Goal: Book appointment/travel/reservation

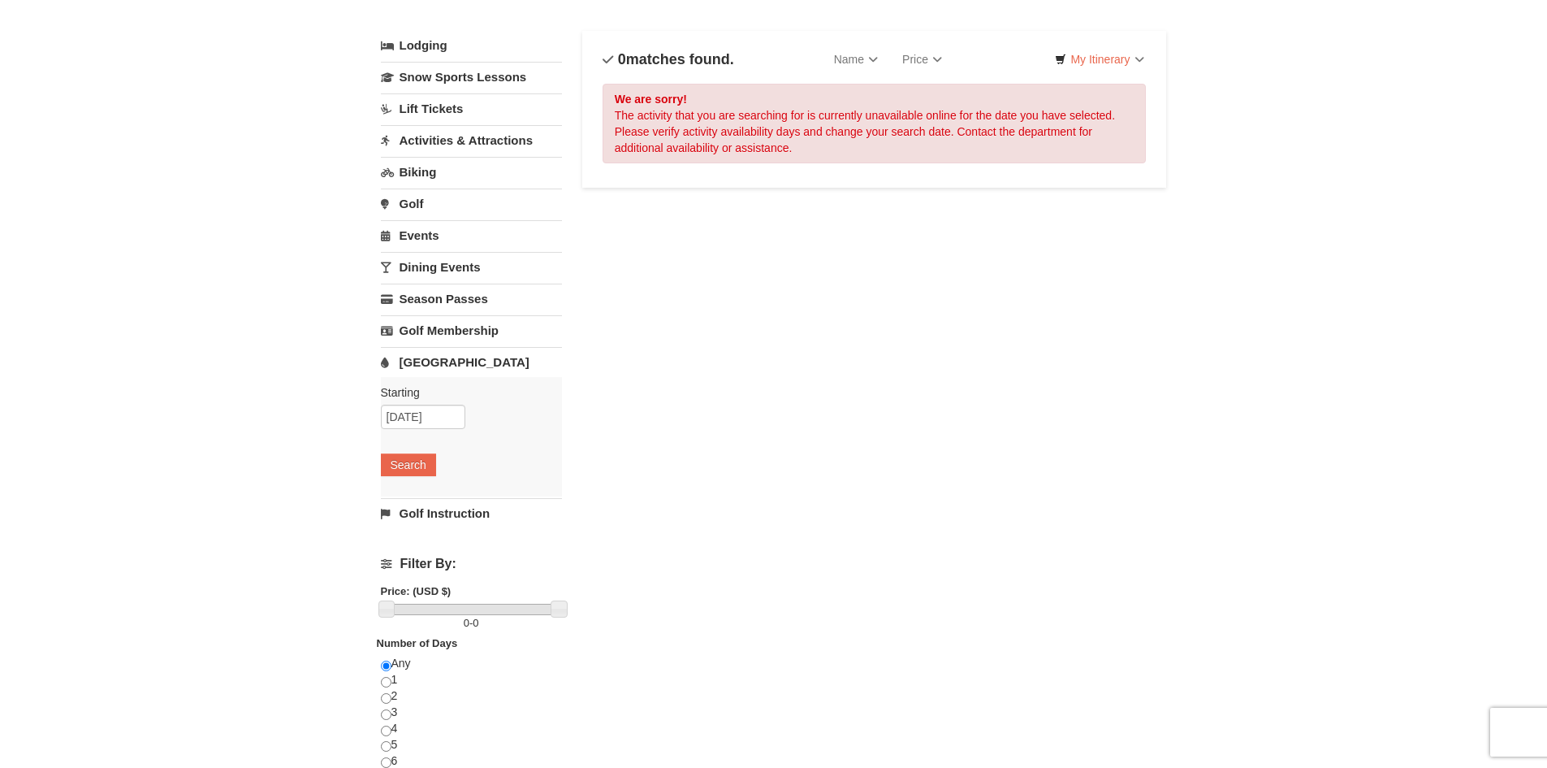
scroll to position [81, 0]
click at [408, 410] on input "09/12/2025" at bounding box center [423, 414] width 84 height 24
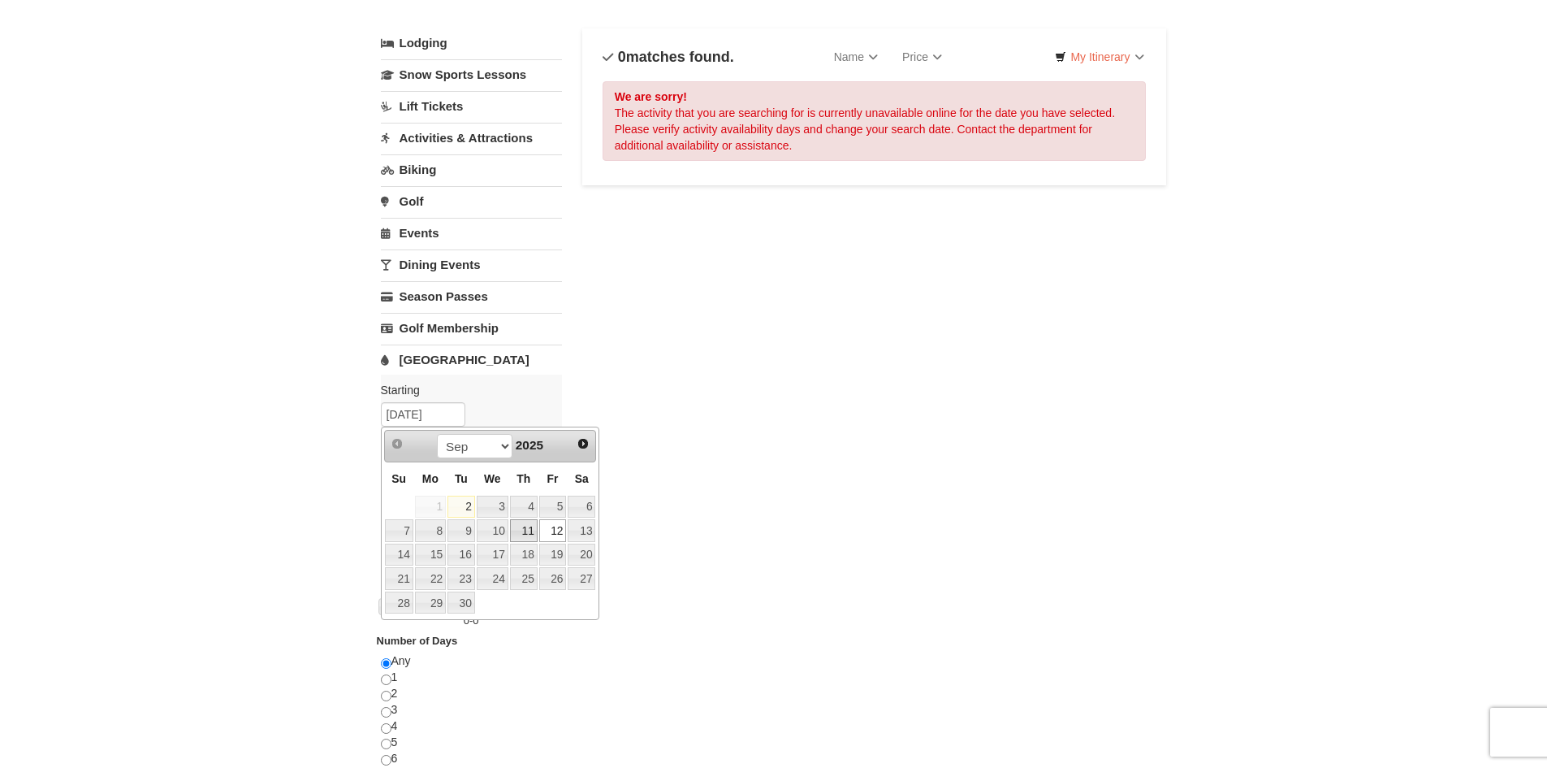
click at [534, 534] on link "11" at bounding box center [524, 530] width 28 height 23
type input "09/11/2025"
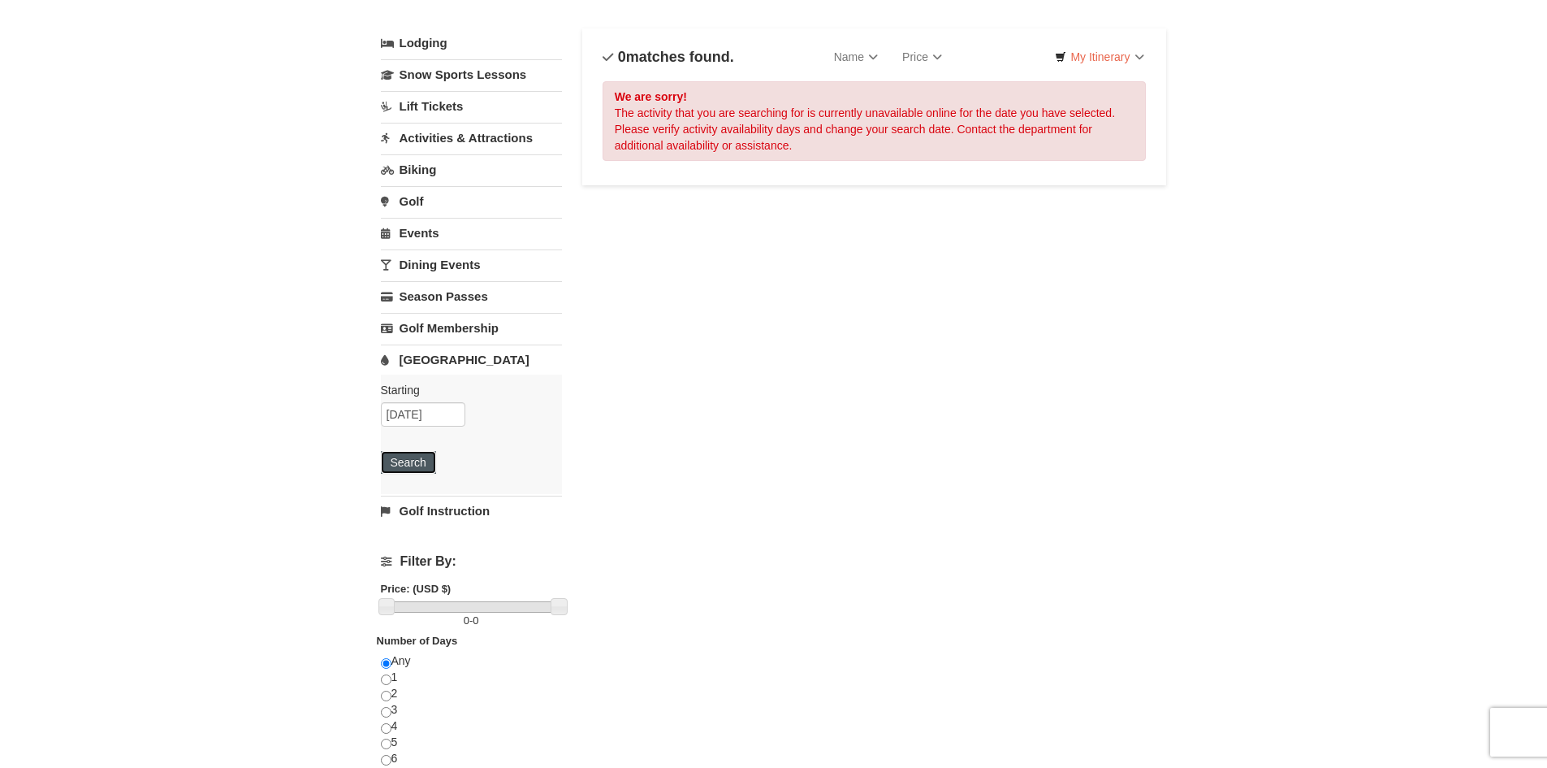
click at [403, 456] on button "Search" at bounding box center [408, 462] width 55 height 23
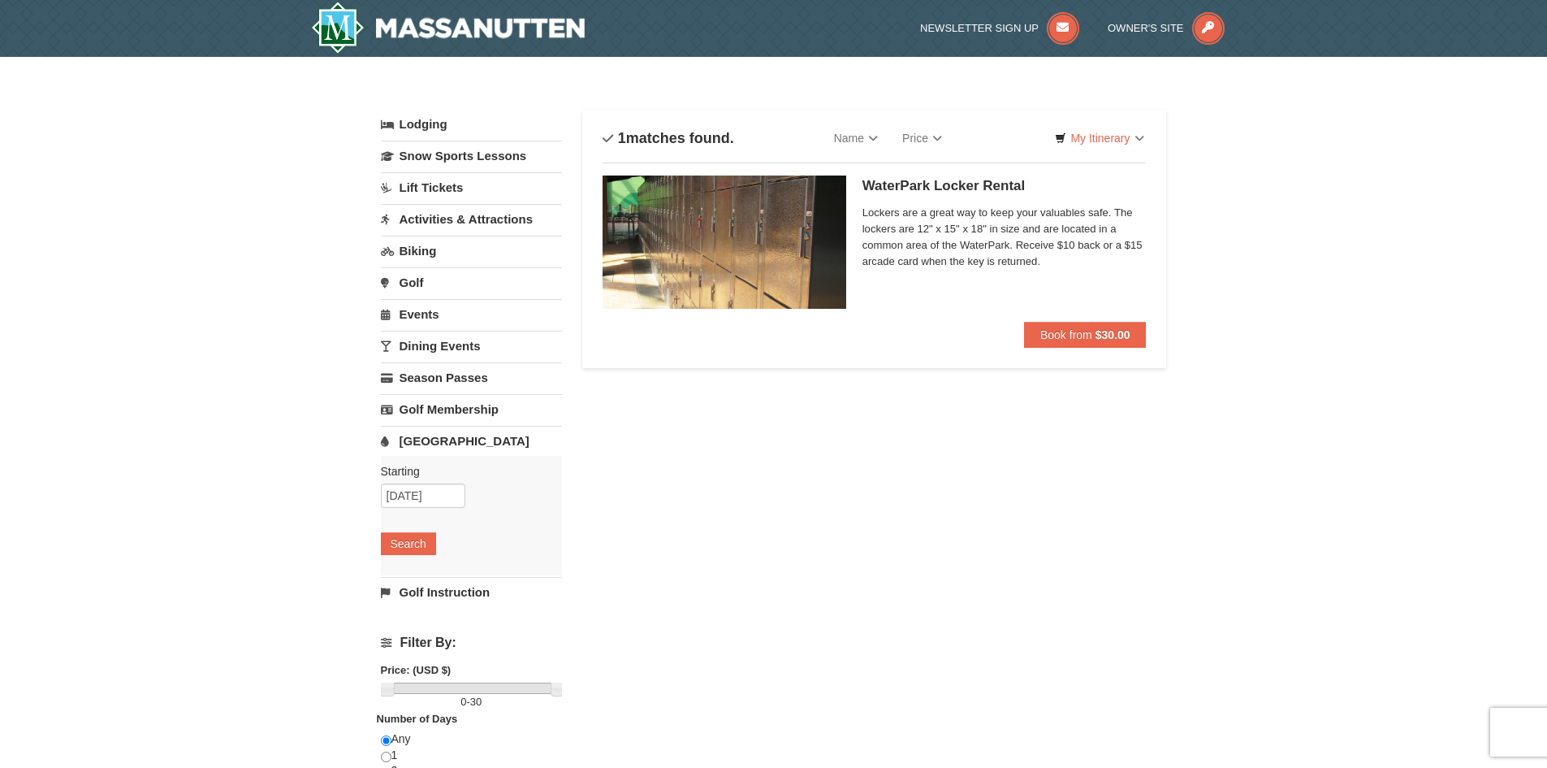
click at [714, 265] on img at bounding box center [725, 241] width 244 height 133
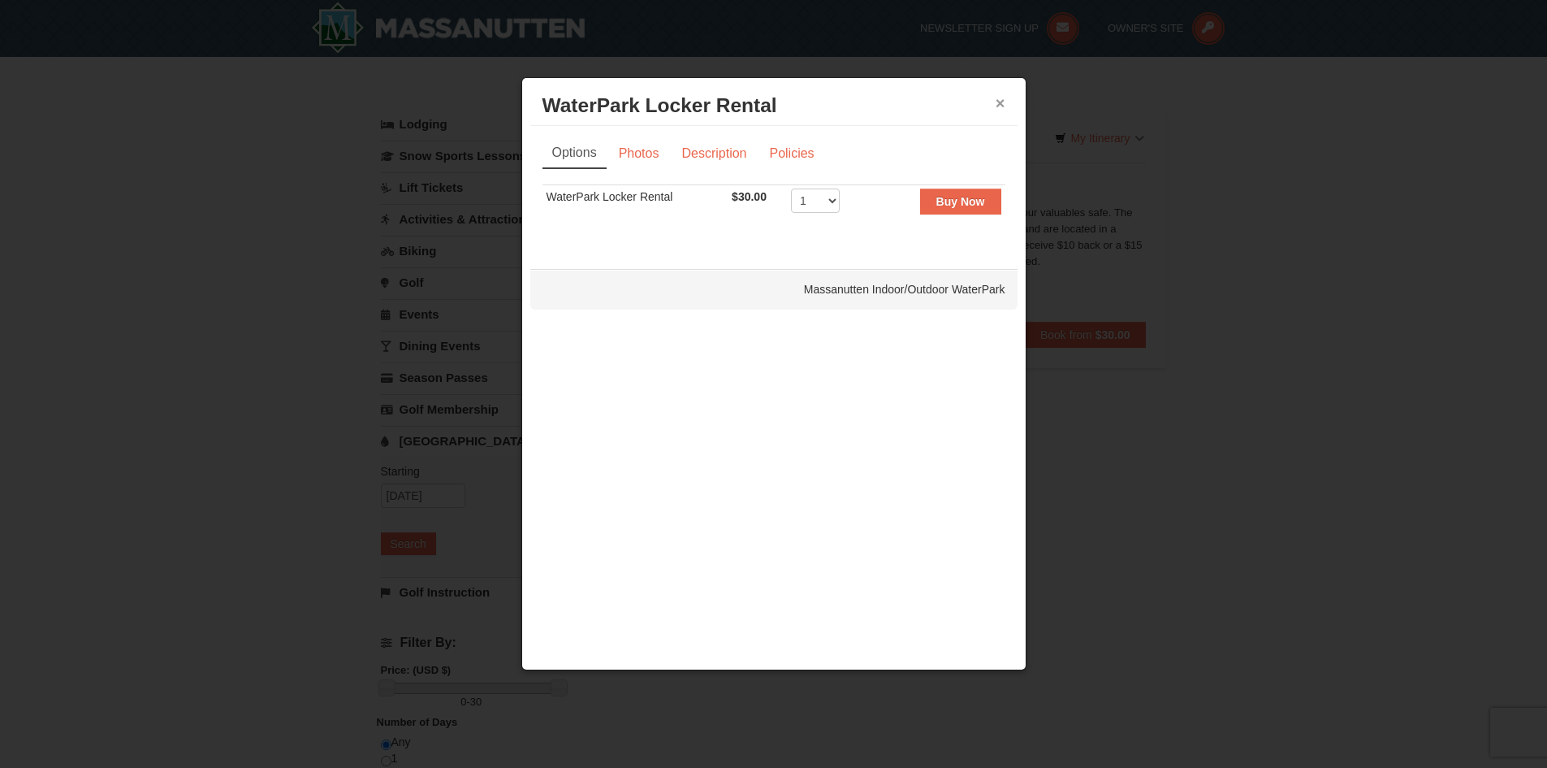
click at [997, 106] on button "×" at bounding box center [1001, 103] width 10 height 16
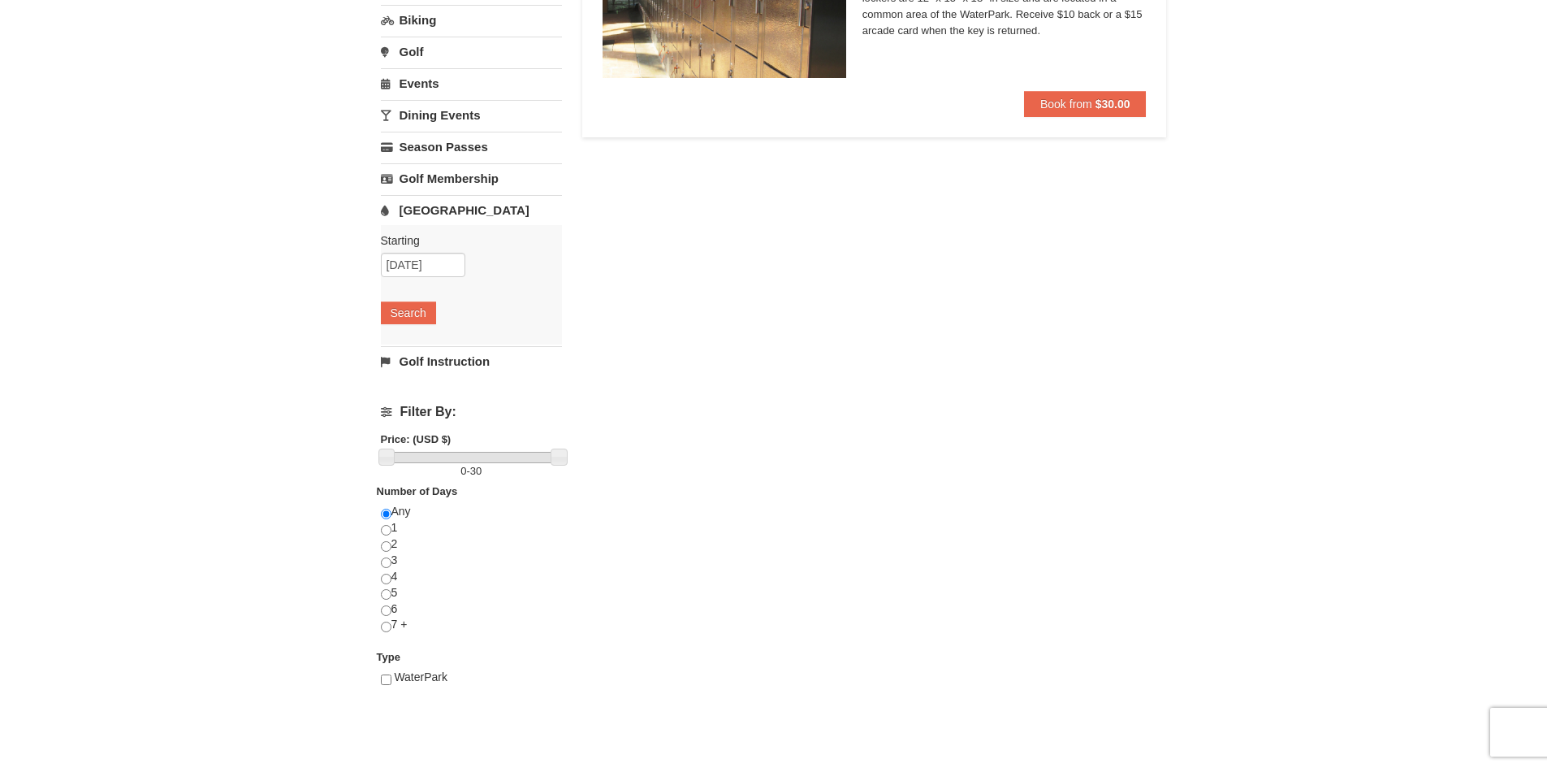
scroll to position [244, 0]
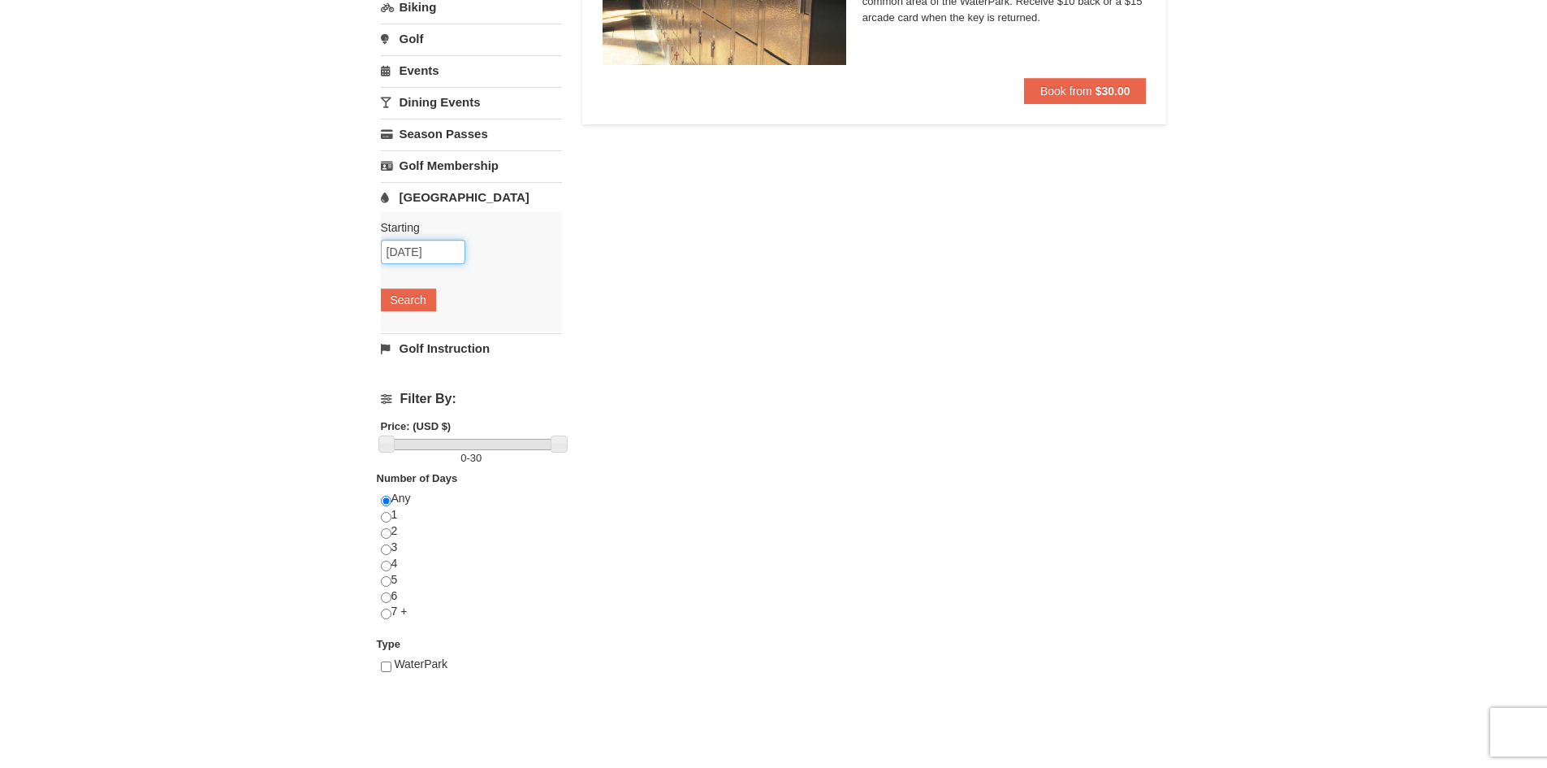
click at [437, 254] on input "09/11/2025" at bounding box center [423, 252] width 84 height 24
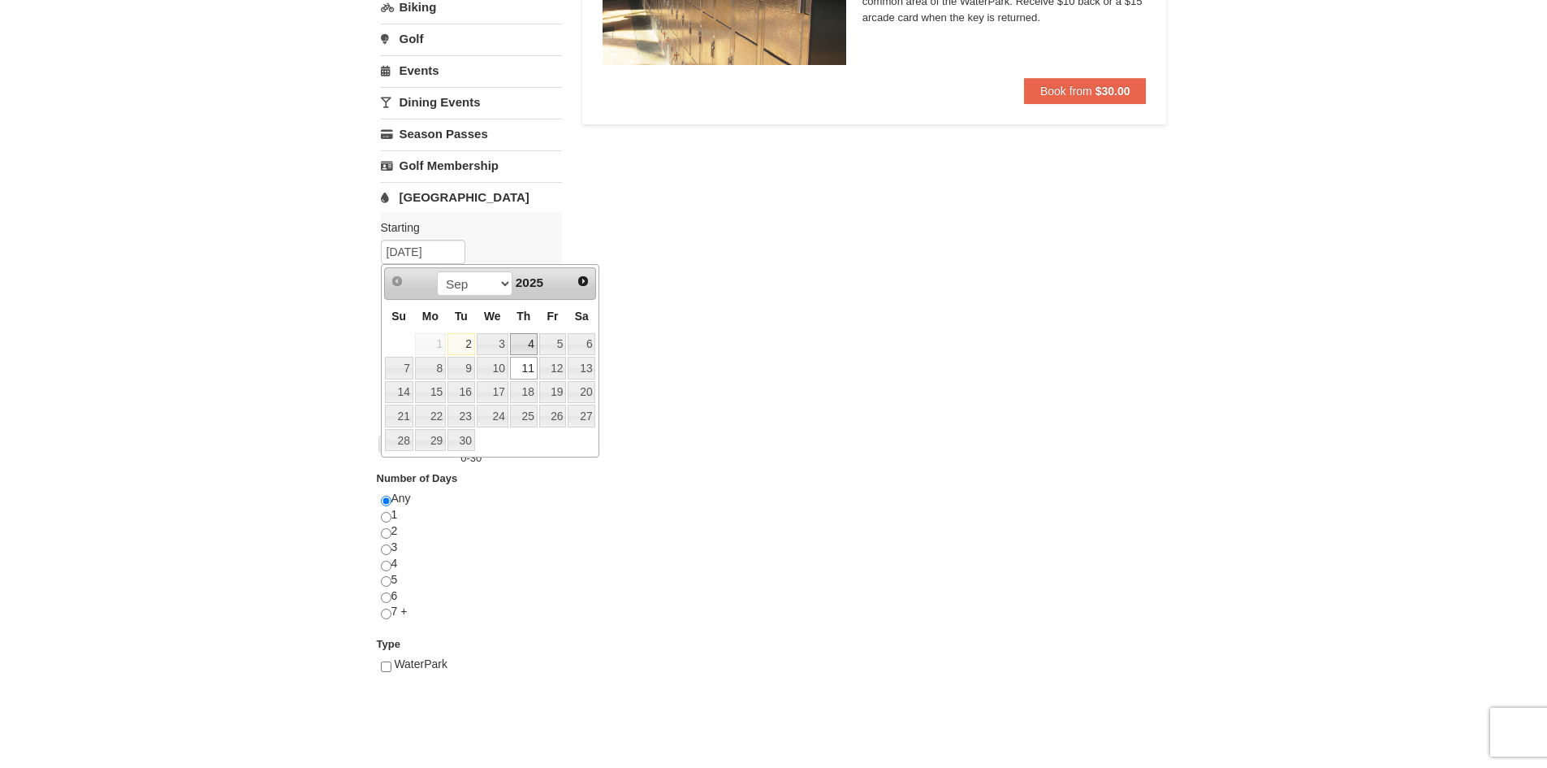
click at [521, 344] on link "4" at bounding box center [524, 344] width 28 height 23
type input "09/04/2025"
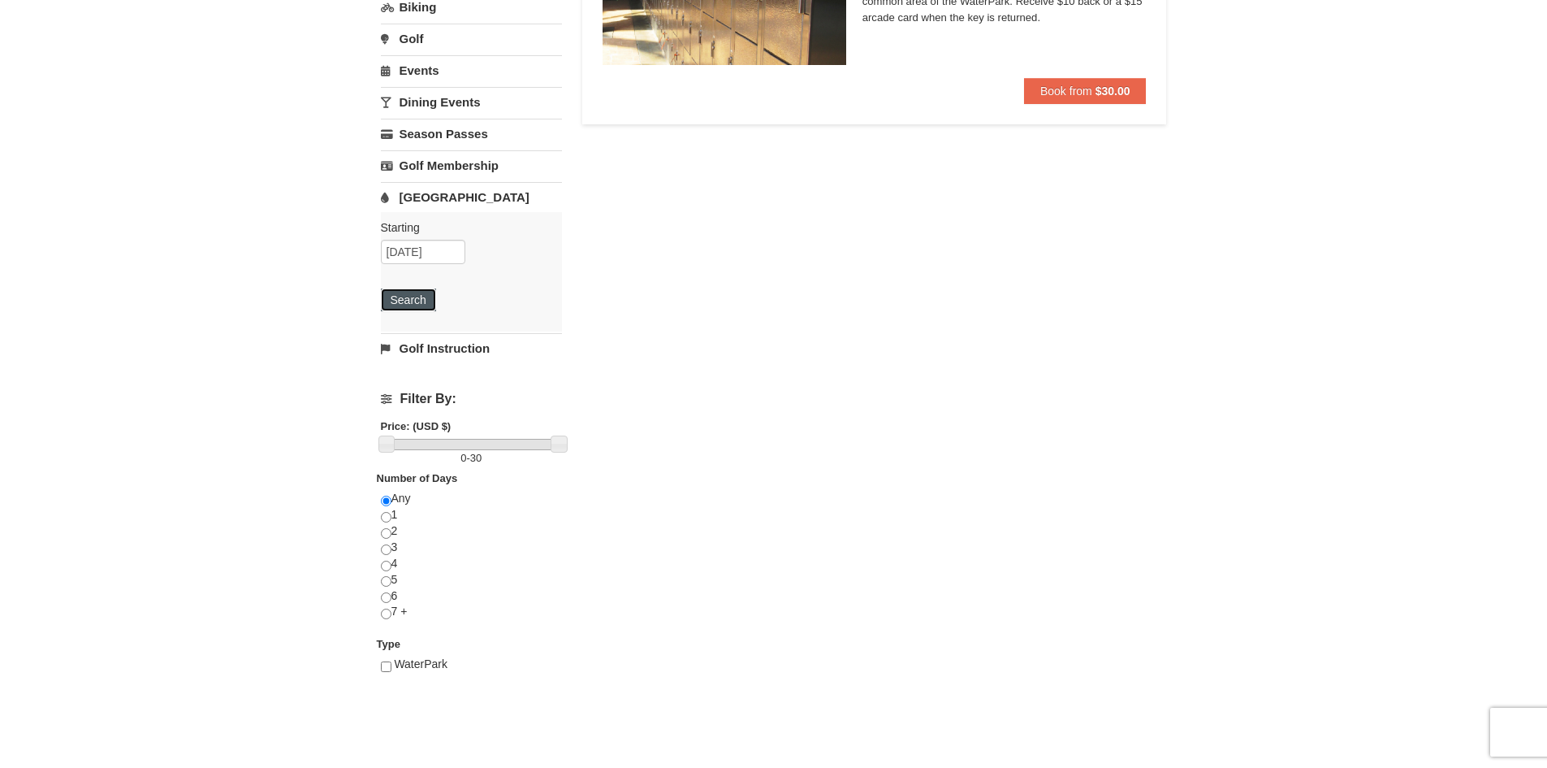
click at [434, 299] on button "Search" at bounding box center [408, 299] width 55 height 23
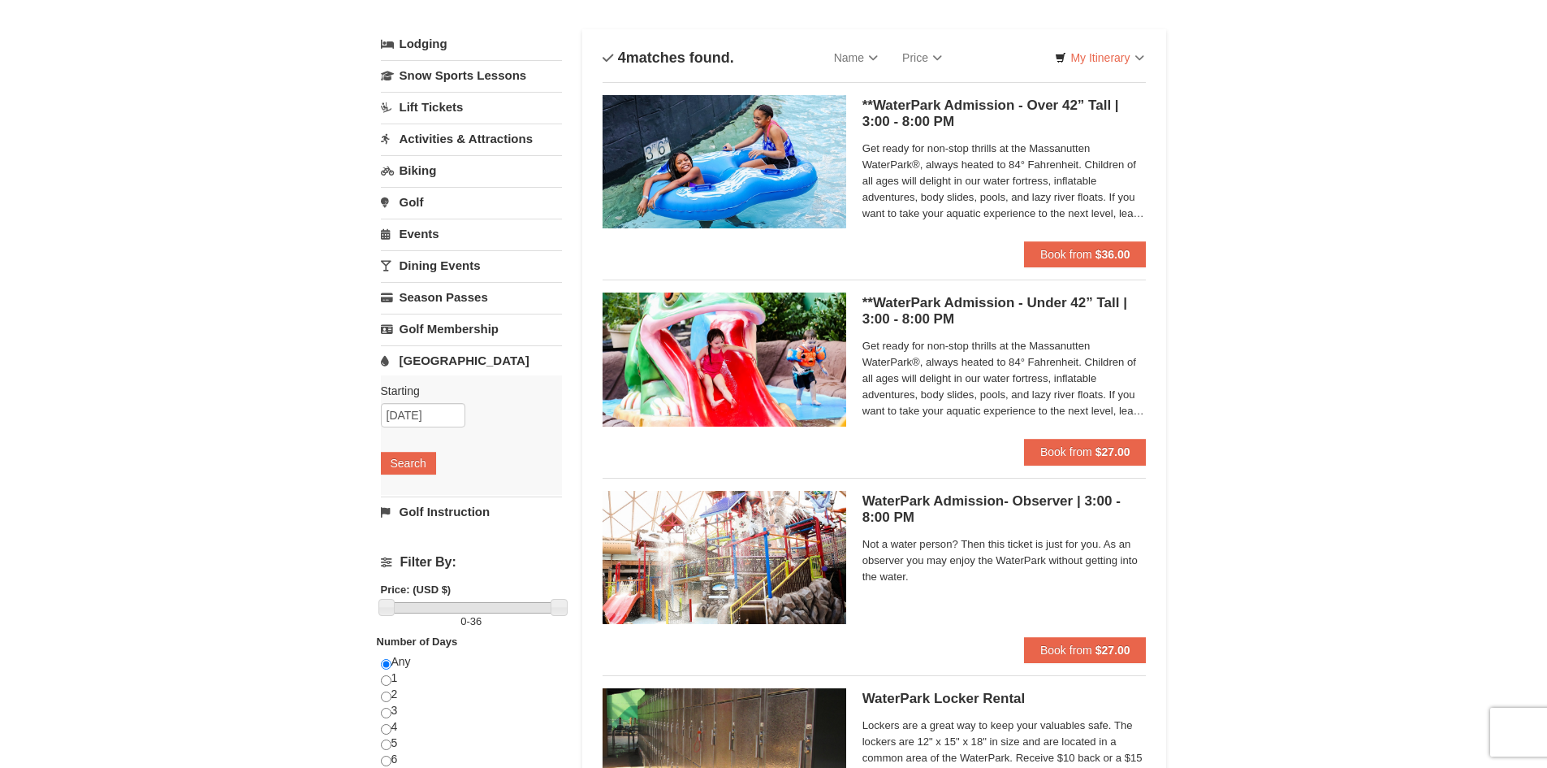
scroll to position [81, 0]
click at [403, 406] on input "09/04/2025" at bounding box center [423, 414] width 84 height 24
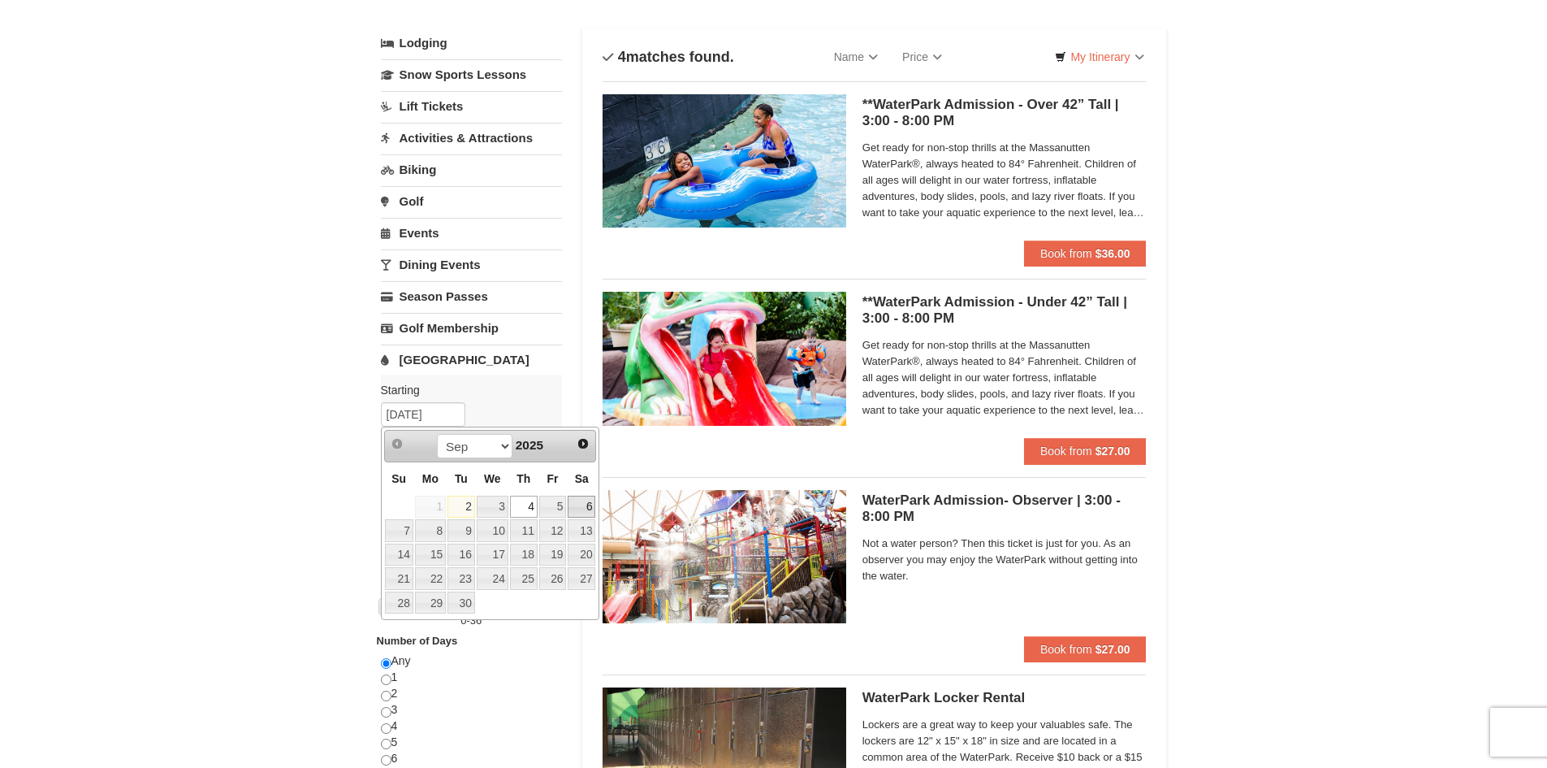
click at [583, 504] on link "6" at bounding box center [582, 506] width 28 height 23
type input "[DATE]"
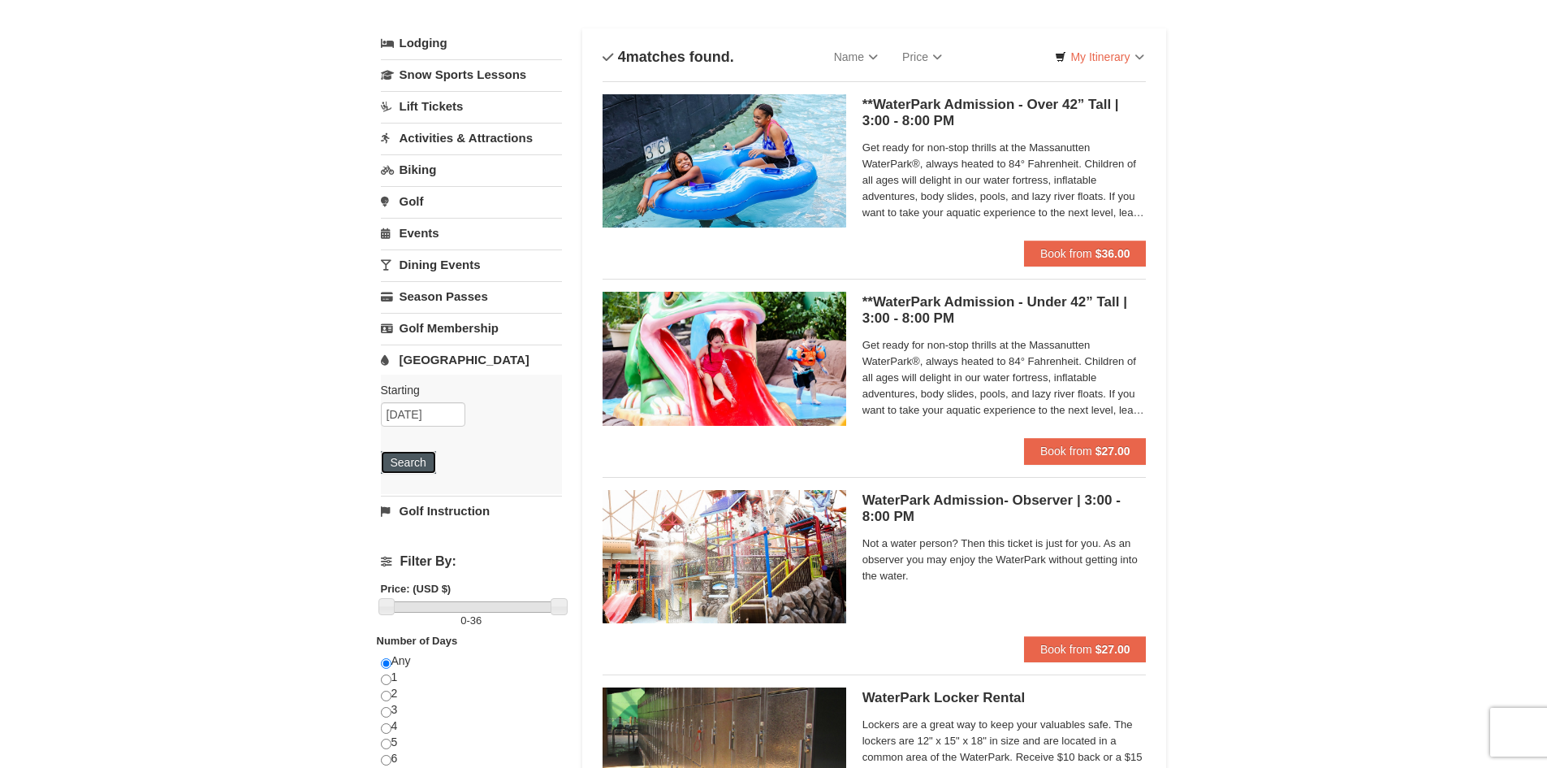
click at [408, 464] on button "Search" at bounding box center [408, 462] width 55 height 23
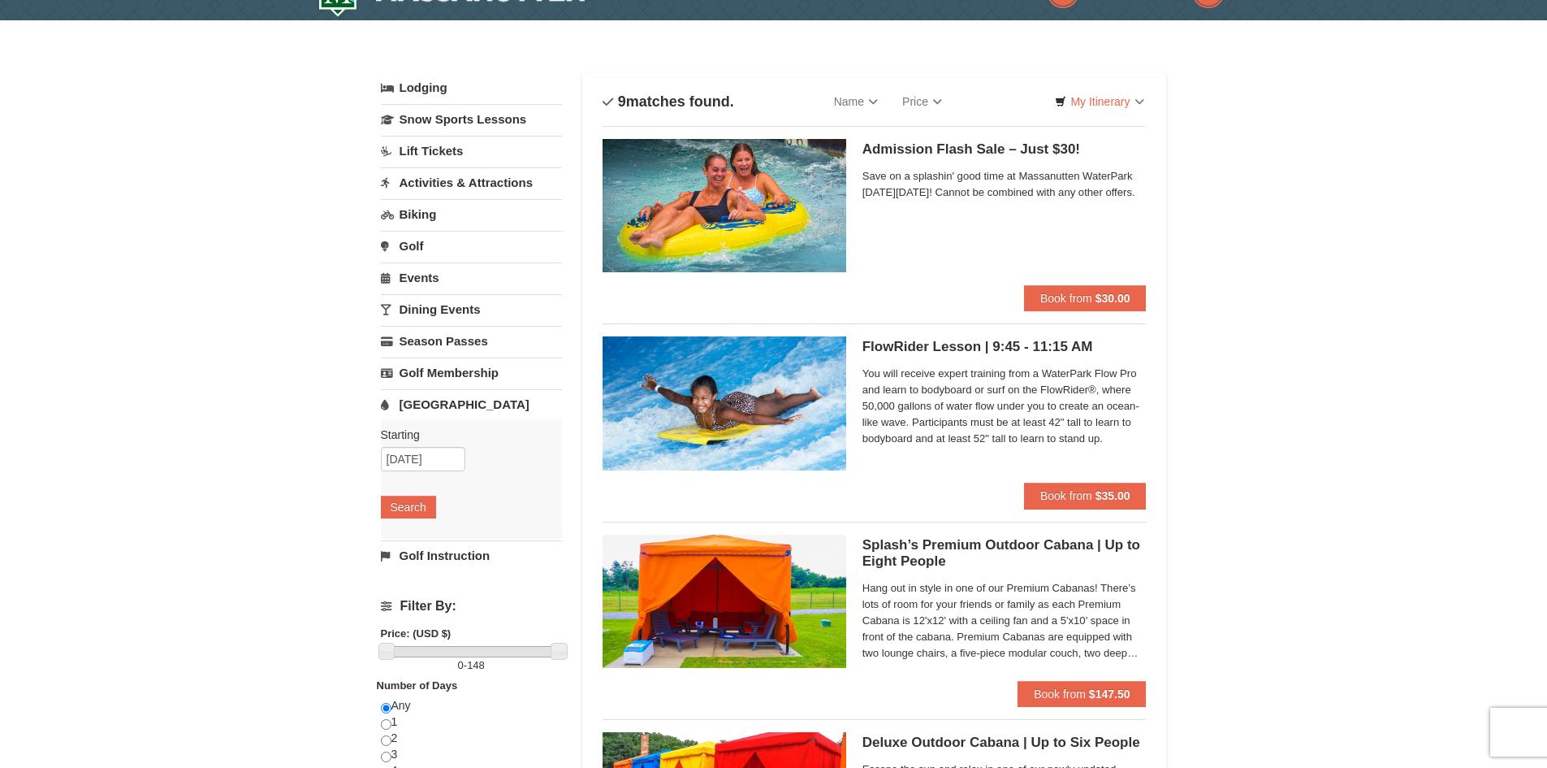
scroll to position [50, 0]
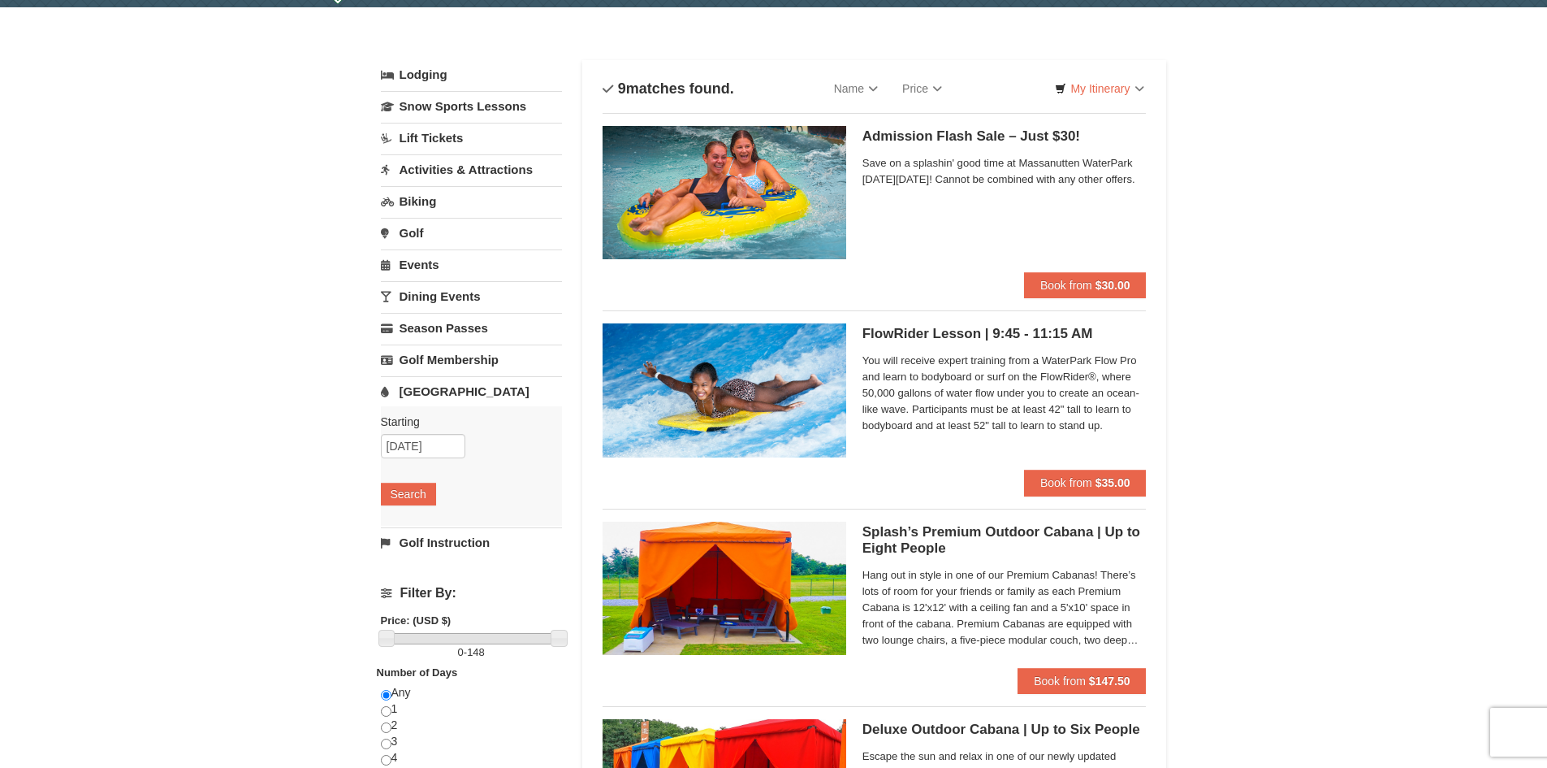
click at [1037, 171] on span "Save on a splashin' good time at Massanutten WaterPark on Saturday, September 6…" at bounding box center [1005, 171] width 284 height 32
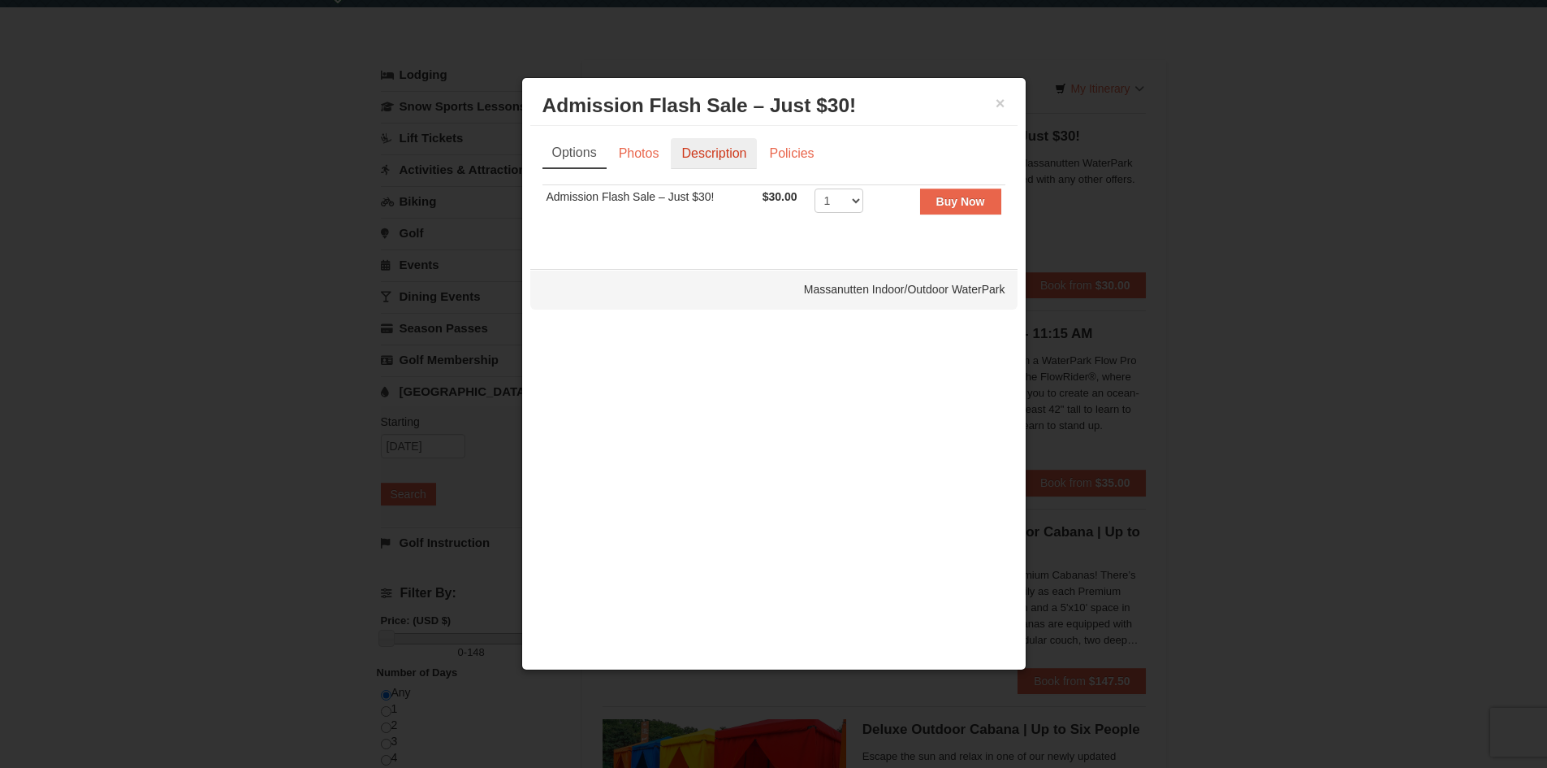
click at [691, 156] on link "Description" at bounding box center [714, 153] width 86 height 31
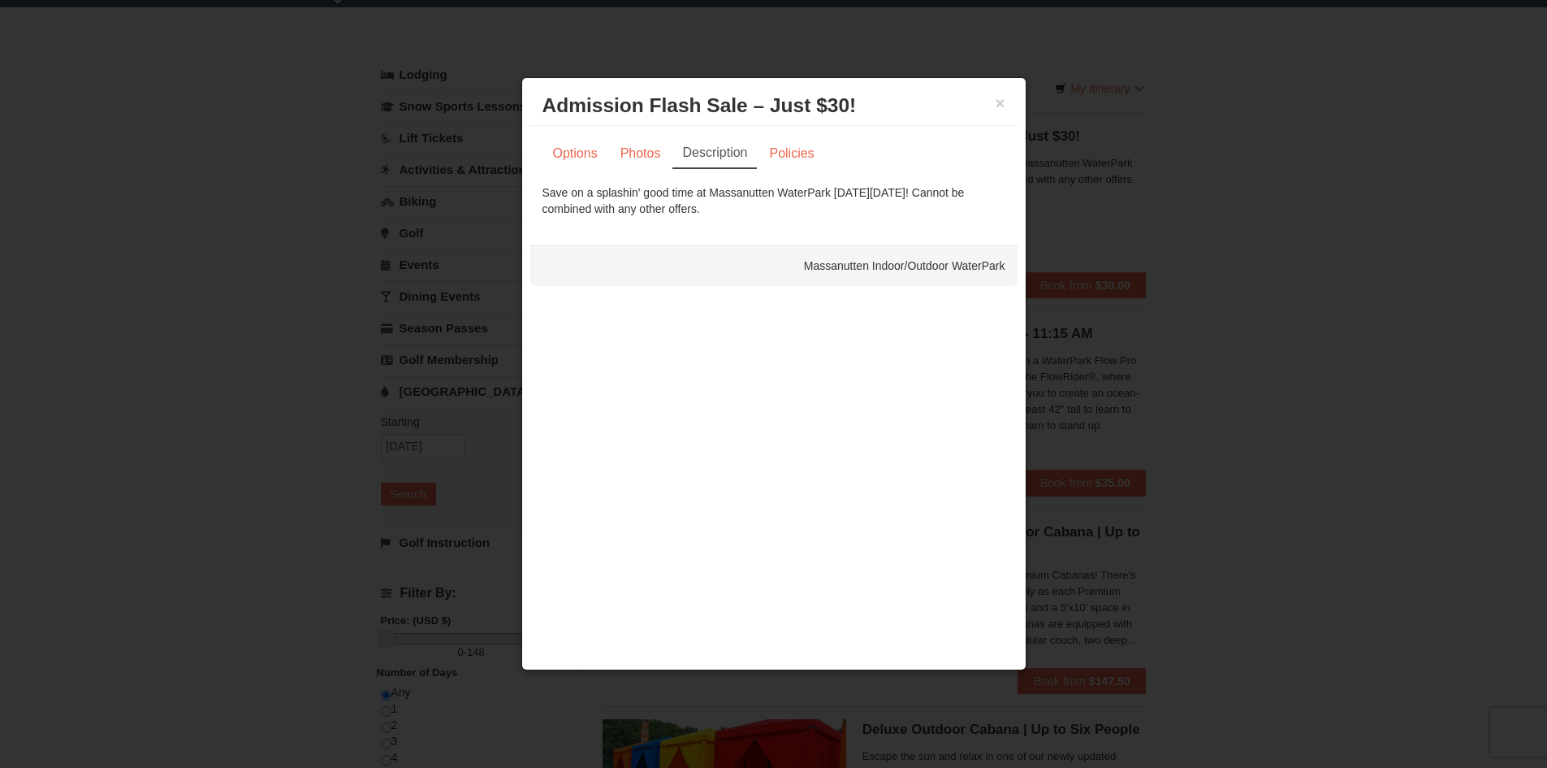
click at [993, 102] on h3 "Admission Flash Sale – Just $30! Massanutten Indoor/Outdoor WaterPark" at bounding box center [774, 105] width 463 height 24
click at [998, 106] on button "×" at bounding box center [1001, 103] width 10 height 16
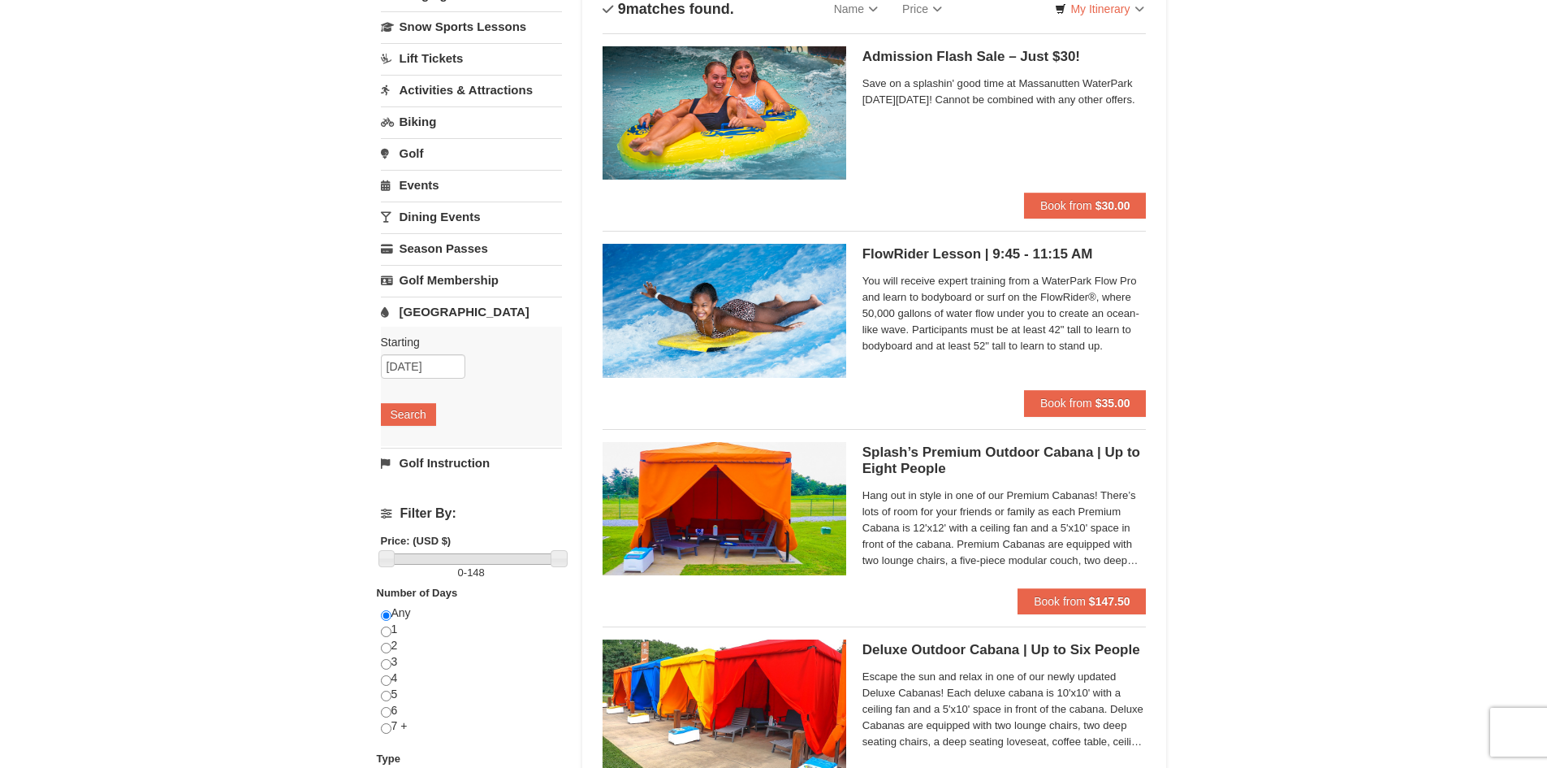
scroll to position [131, 0]
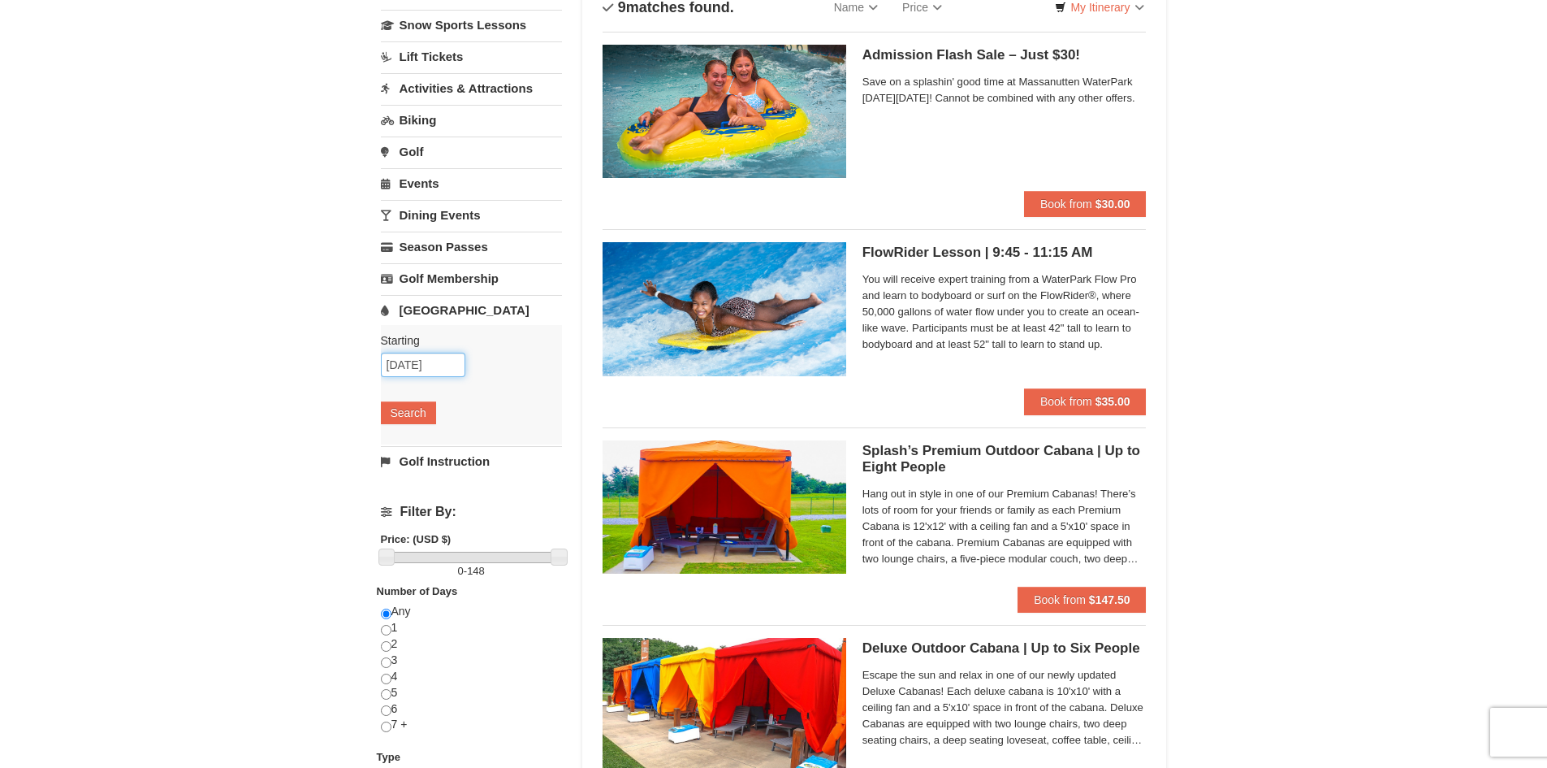
click at [439, 367] on input "09/06/2025" at bounding box center [423, 365] width 84 height 24
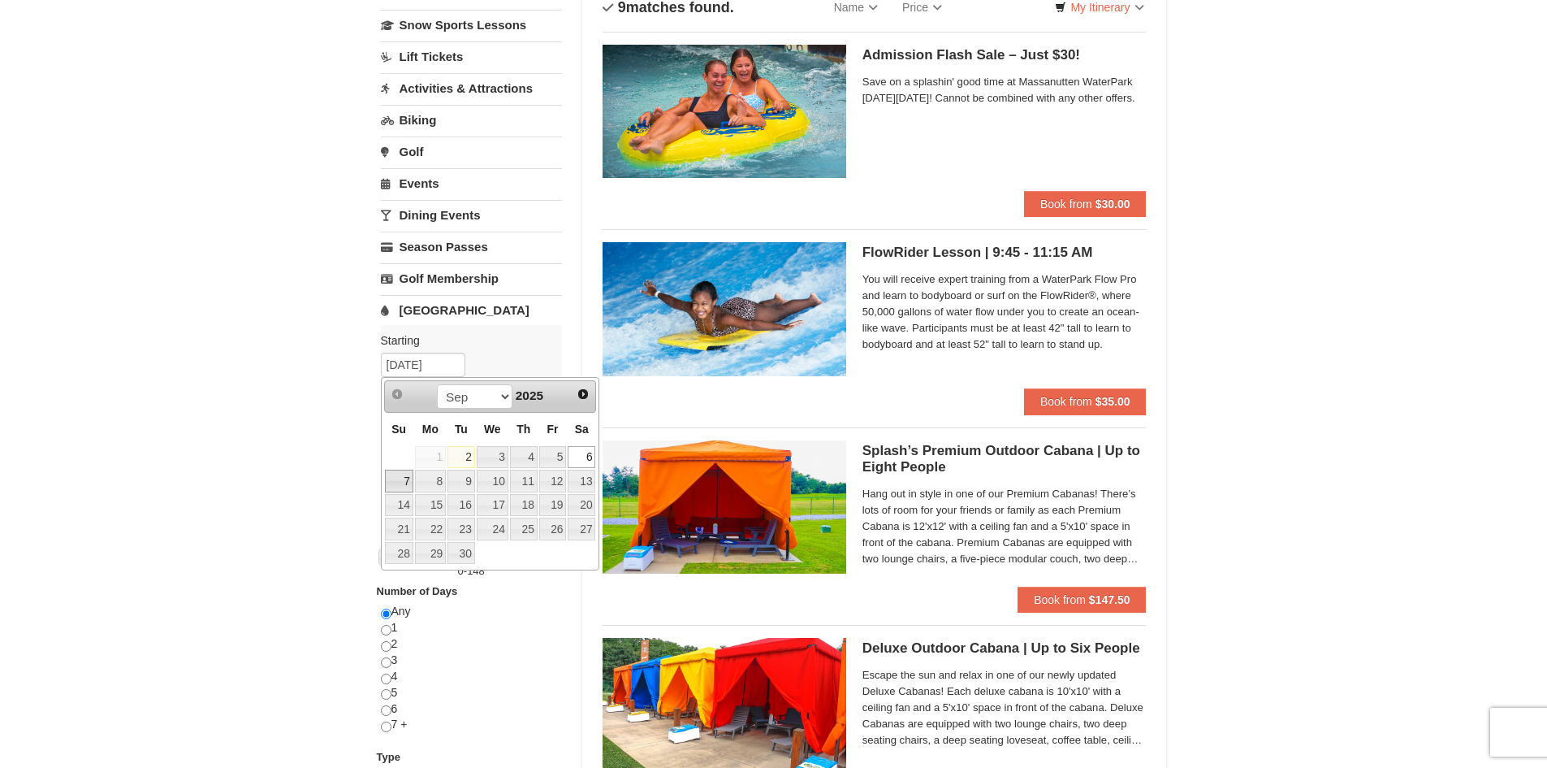
click at [402, 482] on link "7" at bounding box center [399, 480] width 28 height 23
type input "09/07/2025"
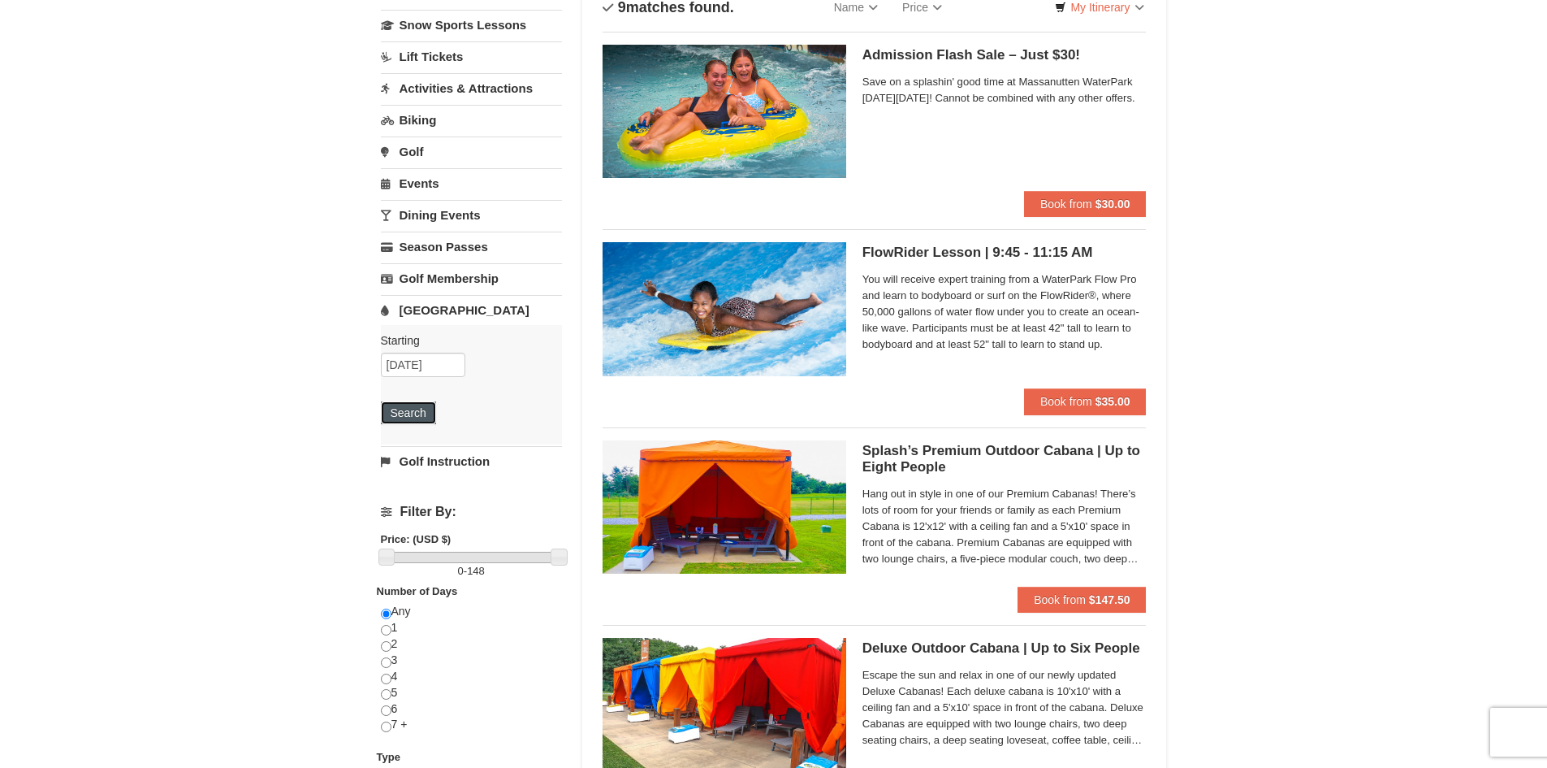
click at [423, 413] on button "Search" at bounding box center [408, 412] width 55 height 23
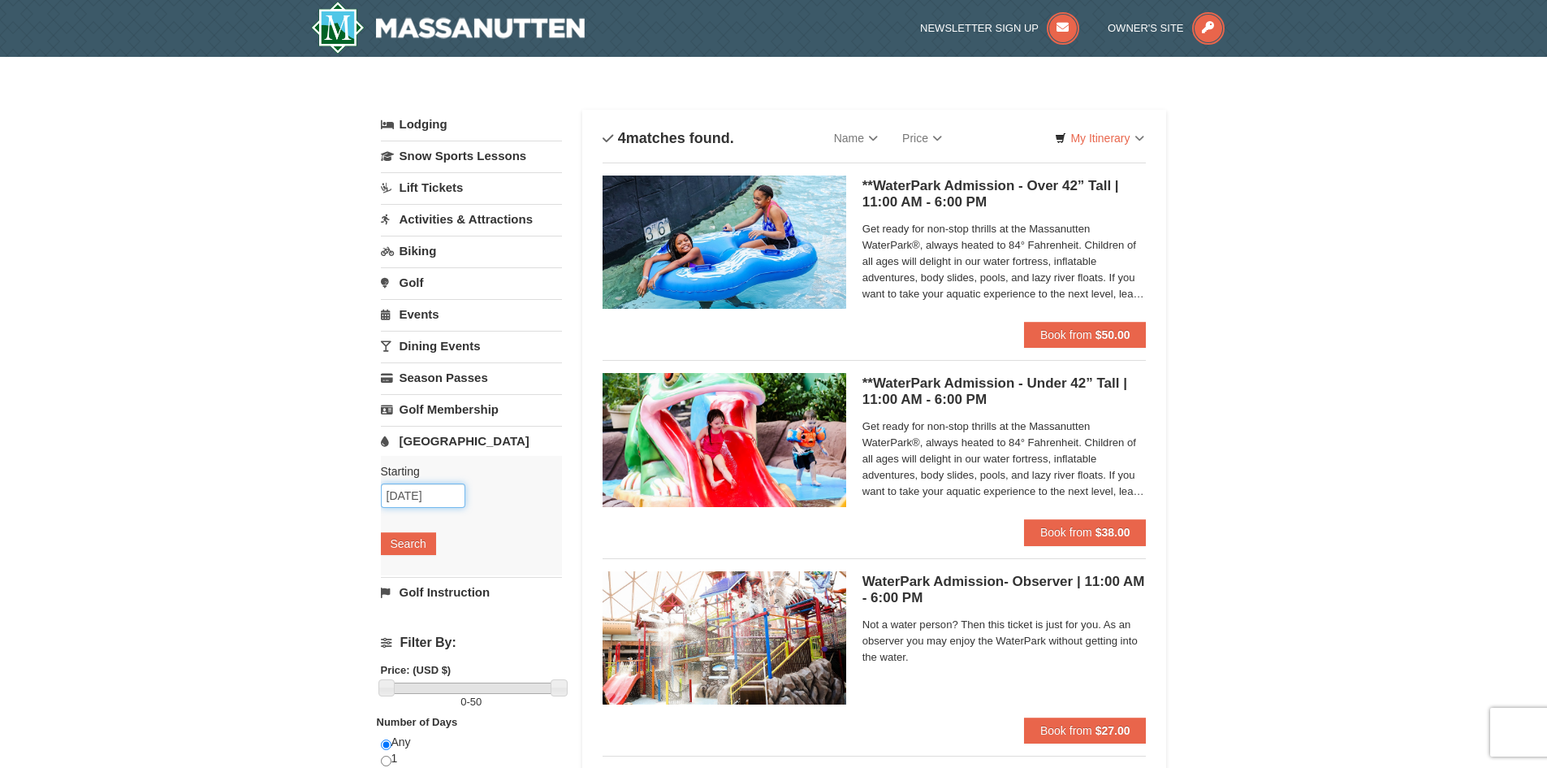
click at [431, 504] on input "09/07/2025" at bounding box center [423, 495] width 84 height 24
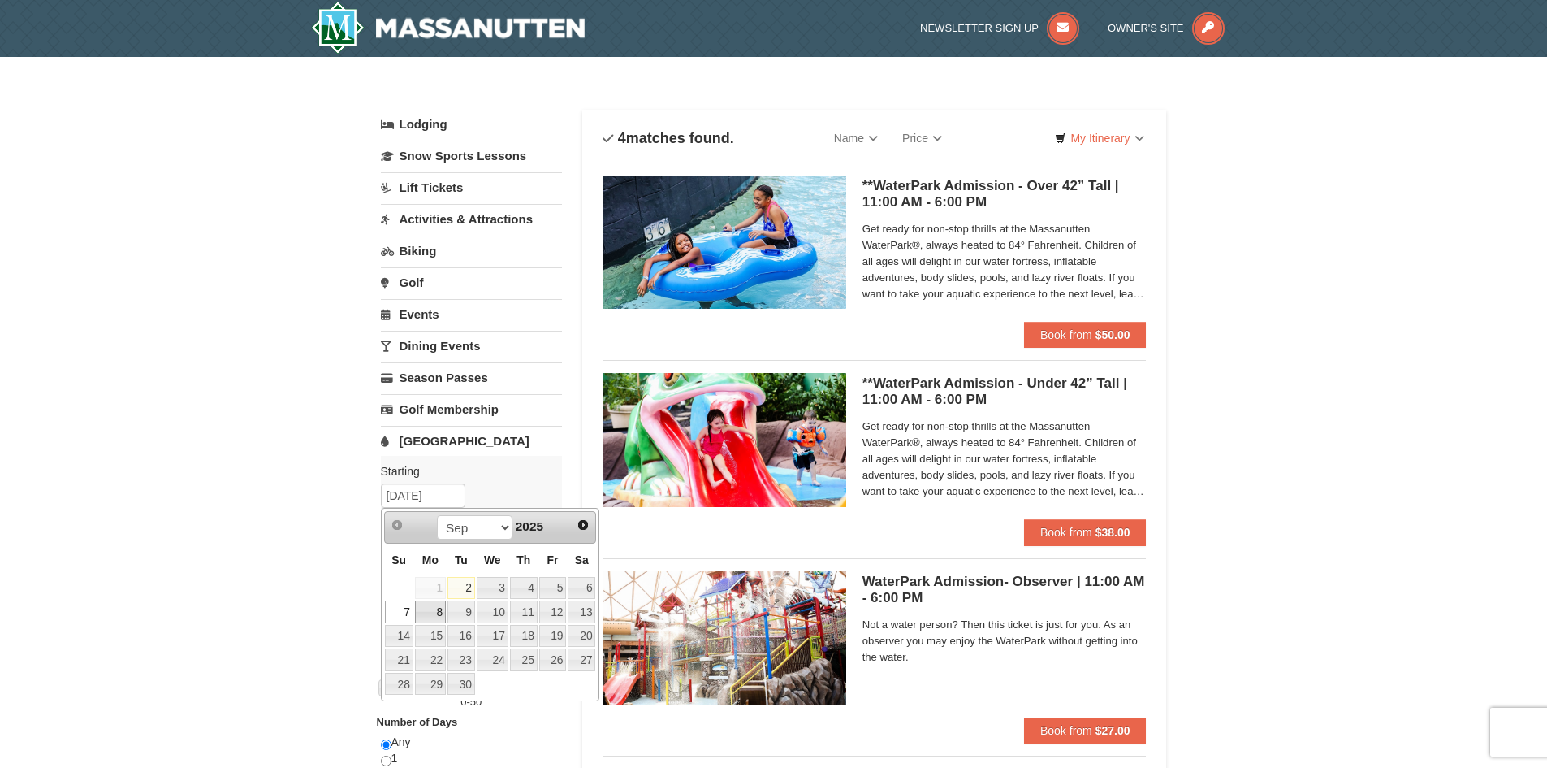
click at [438, 605] on link "8" at bounding box center [430, 611] width 31 height 23
type input "[DATE]"
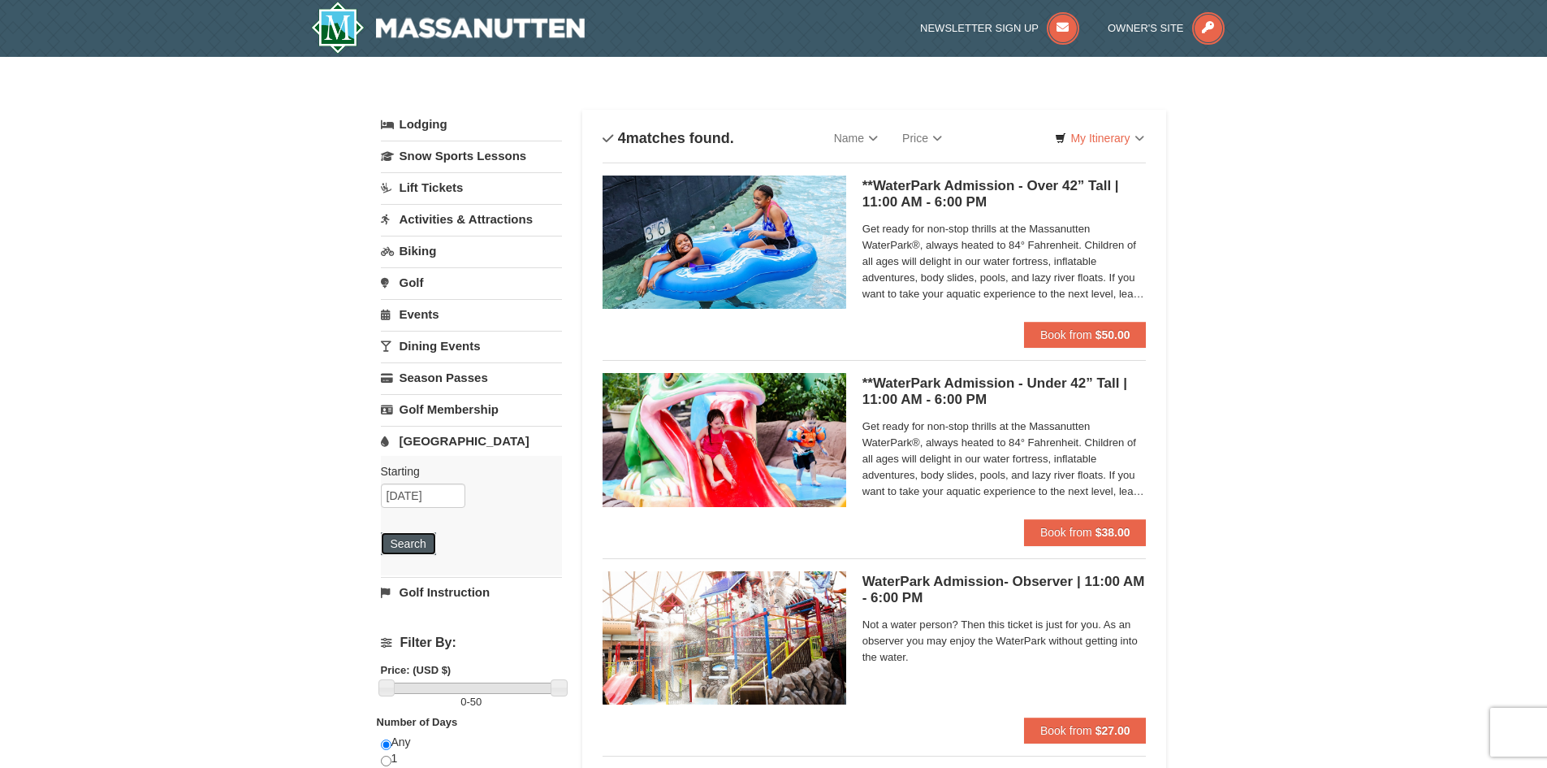
click at [423, 540] on button "Search" at bounding box center [408, 543] width 55 height 23
click at [450, 500] on input "09/08/2025" at bounding box center [423, 495] width 84 height 24
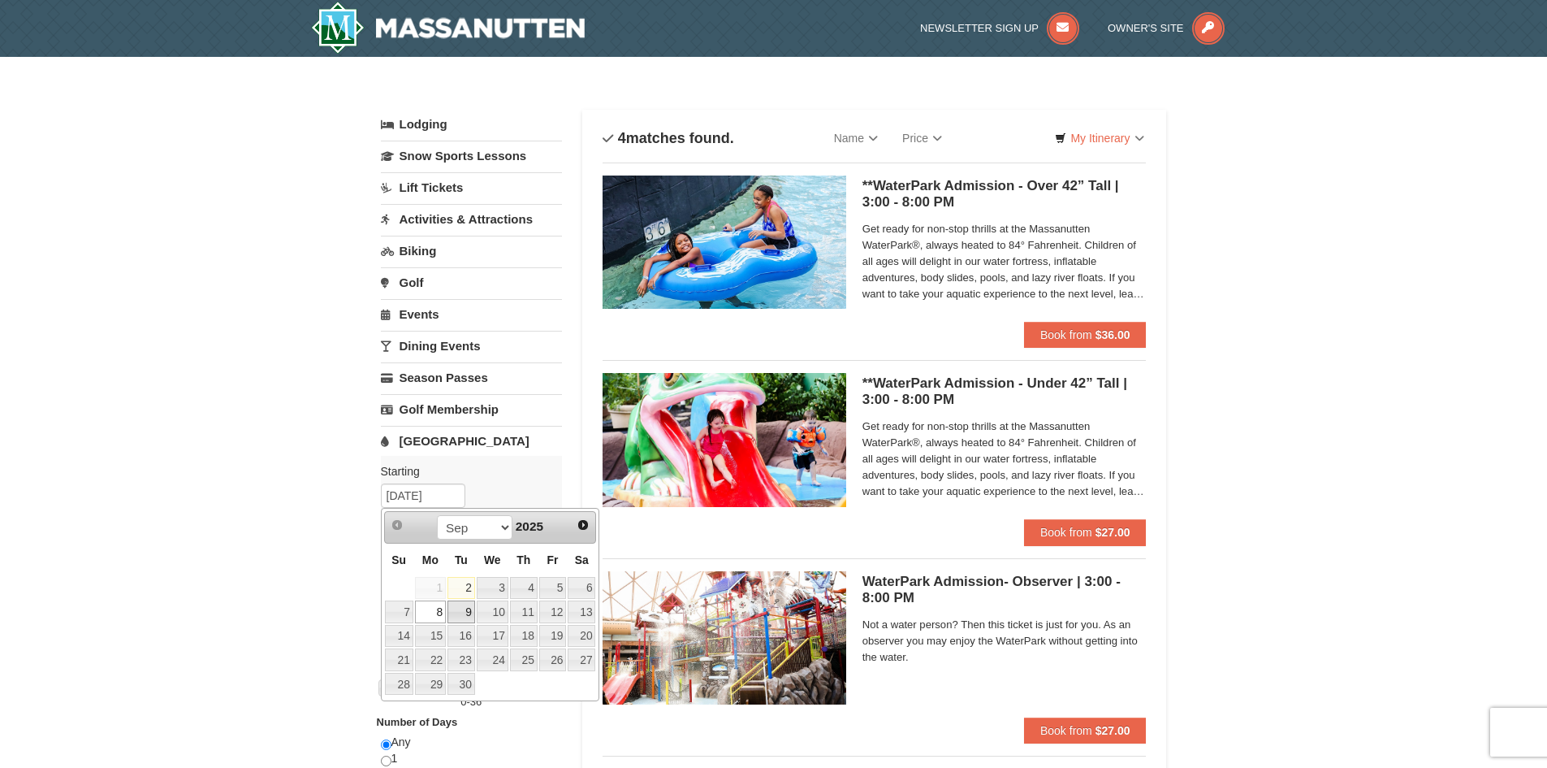
click at [467, 604] on link "9" at bounding box center [462, 611] width 28 height 23
type input "09/09/2025"
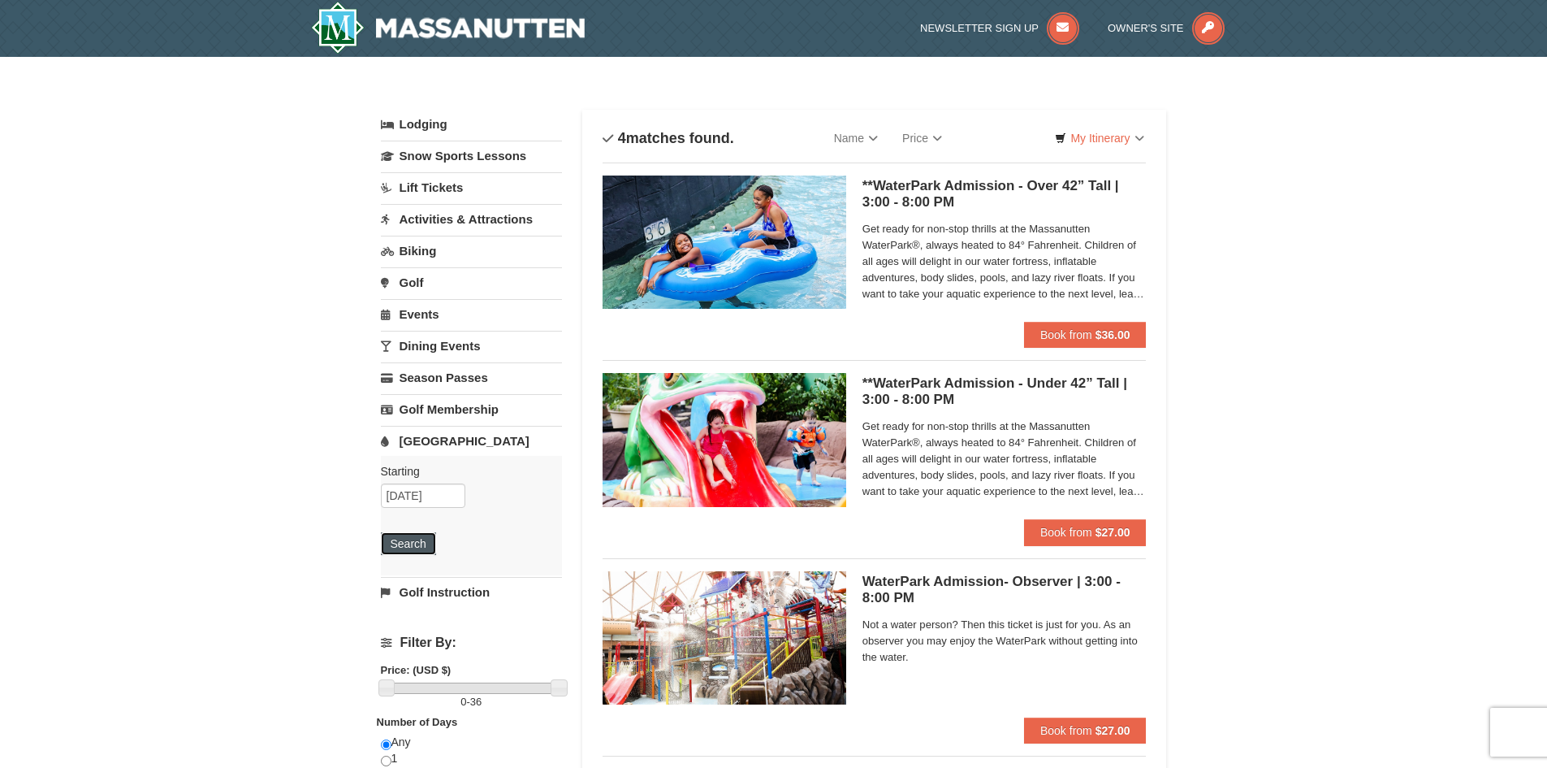
click at [422, 543] on button "Search" at bounding box center [408, 543] width 55 height 23
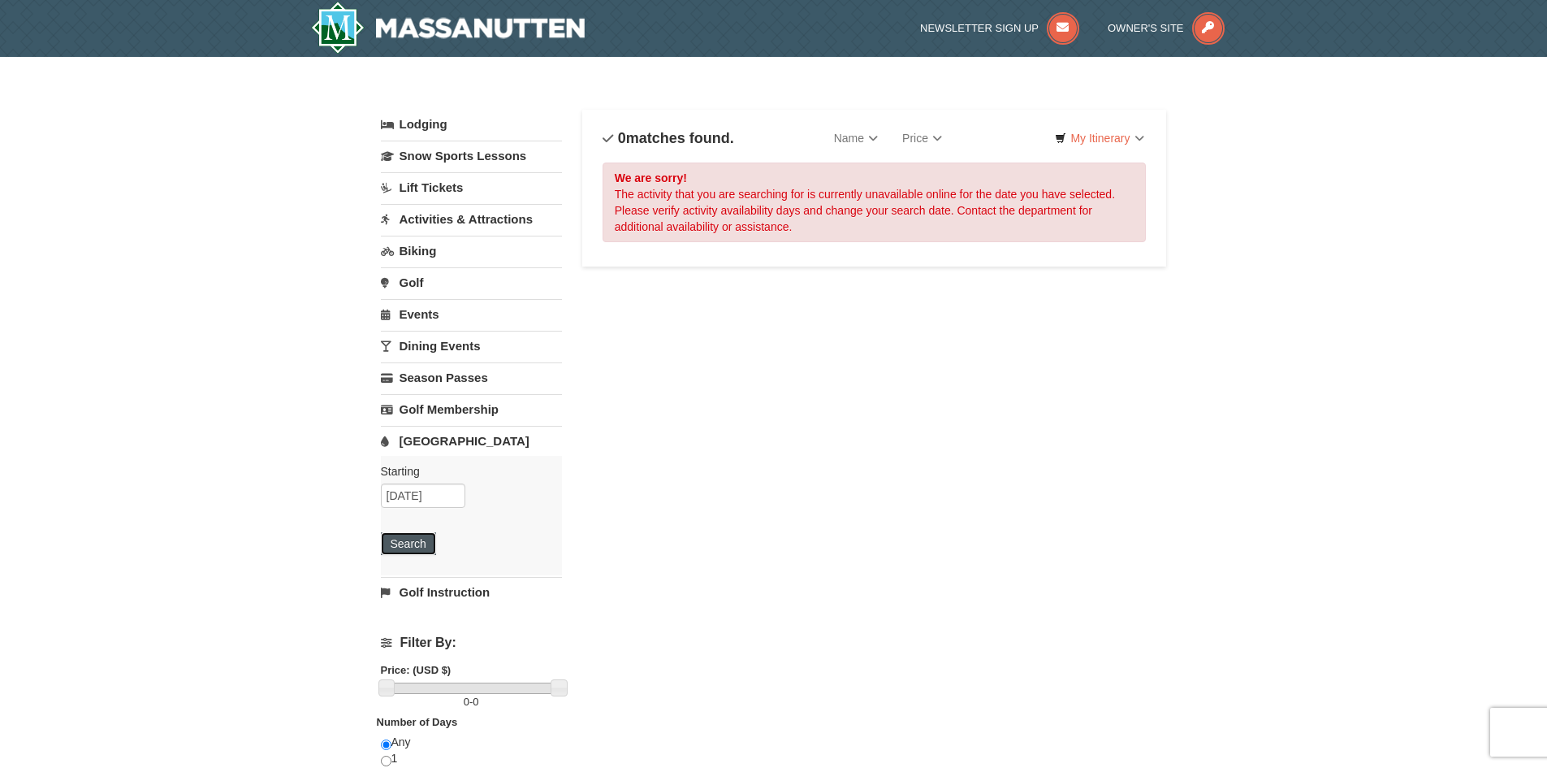
click at [429, 532] on button "Search" at bounding box center [408, 543] width 55 height 23
click at [435, 488] on input "09/09/2025" at bounding box center [423, 495] width 84 height 24
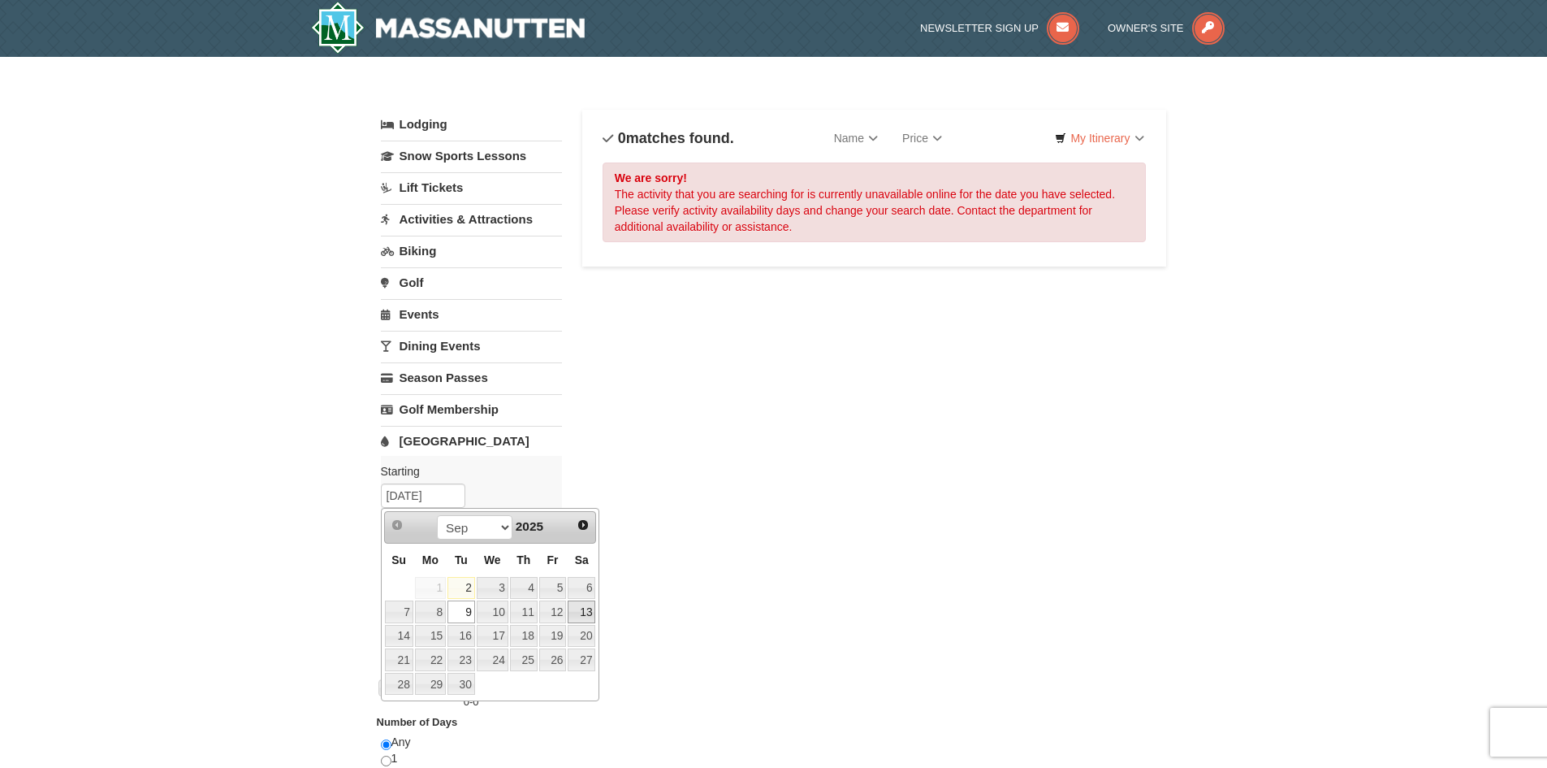
click at [590, 608] on link "13" at bounding box center [582, 611] width 28 height 23
type input "[DATE]"
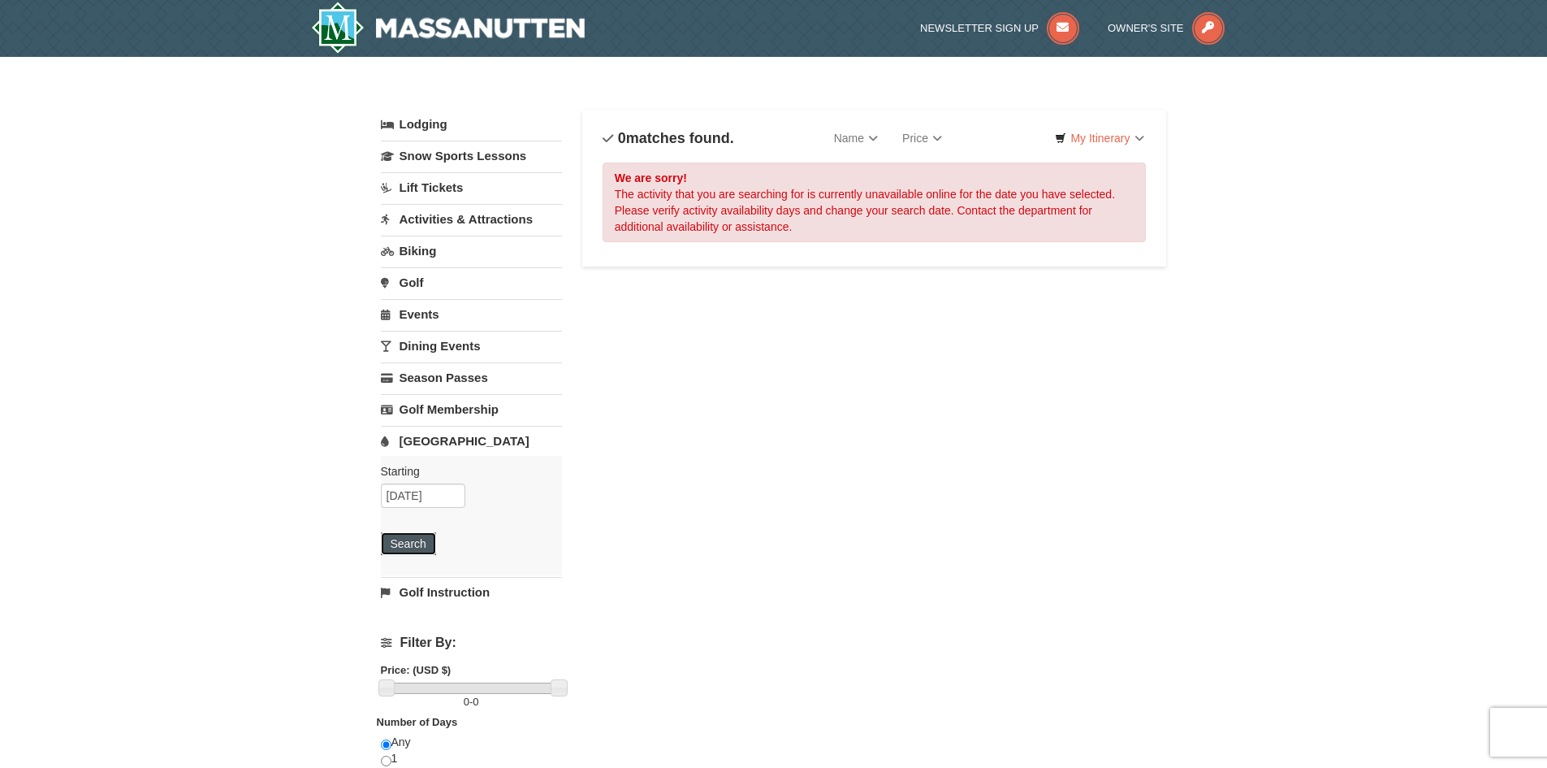
click at [422, 539] on button "Search" at bounding box center [408, 543] width 55 height 23
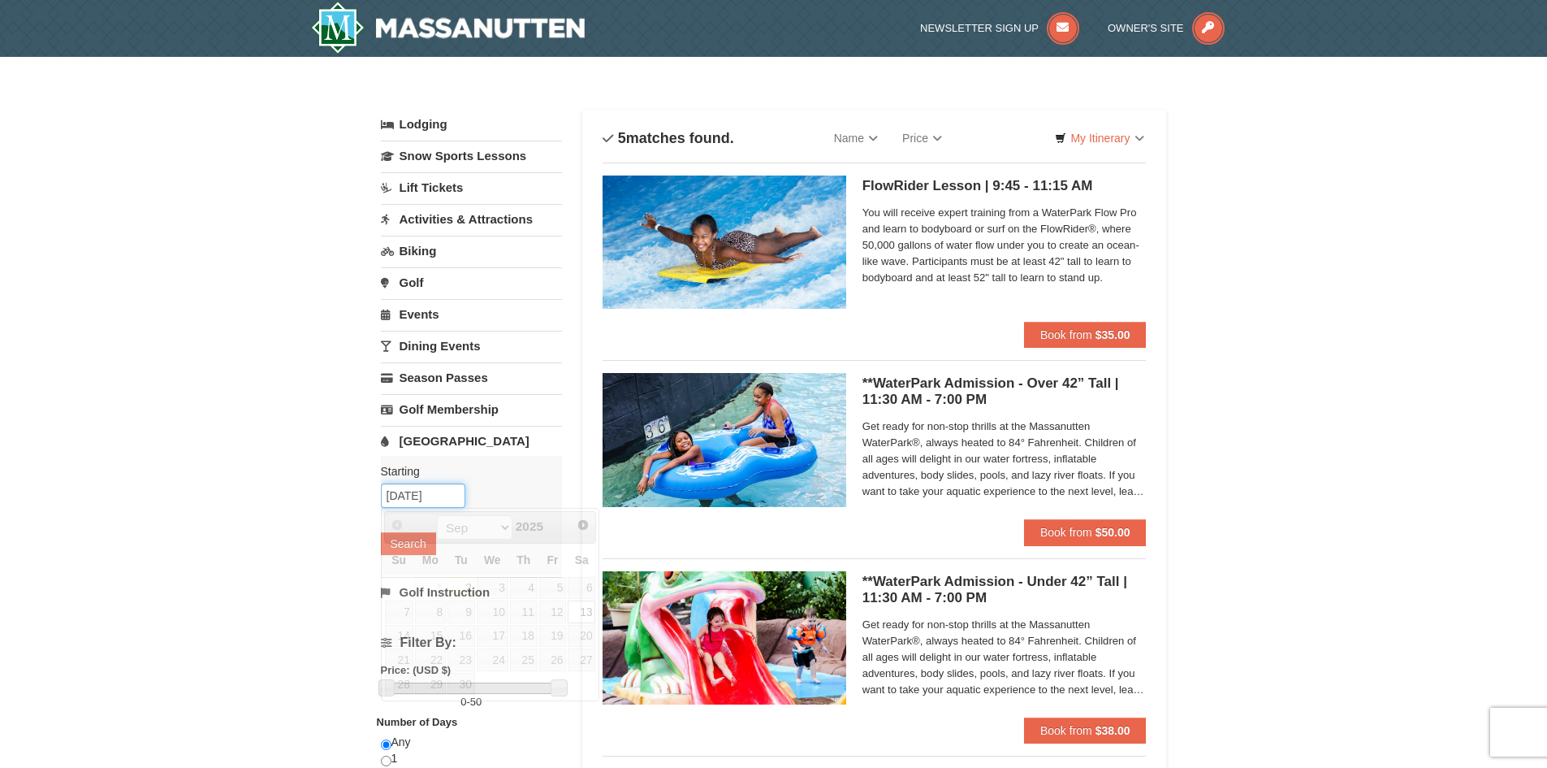
click at [444, 501] on input "[DATE]" at bounding box center [423, 495] width 84 height 24
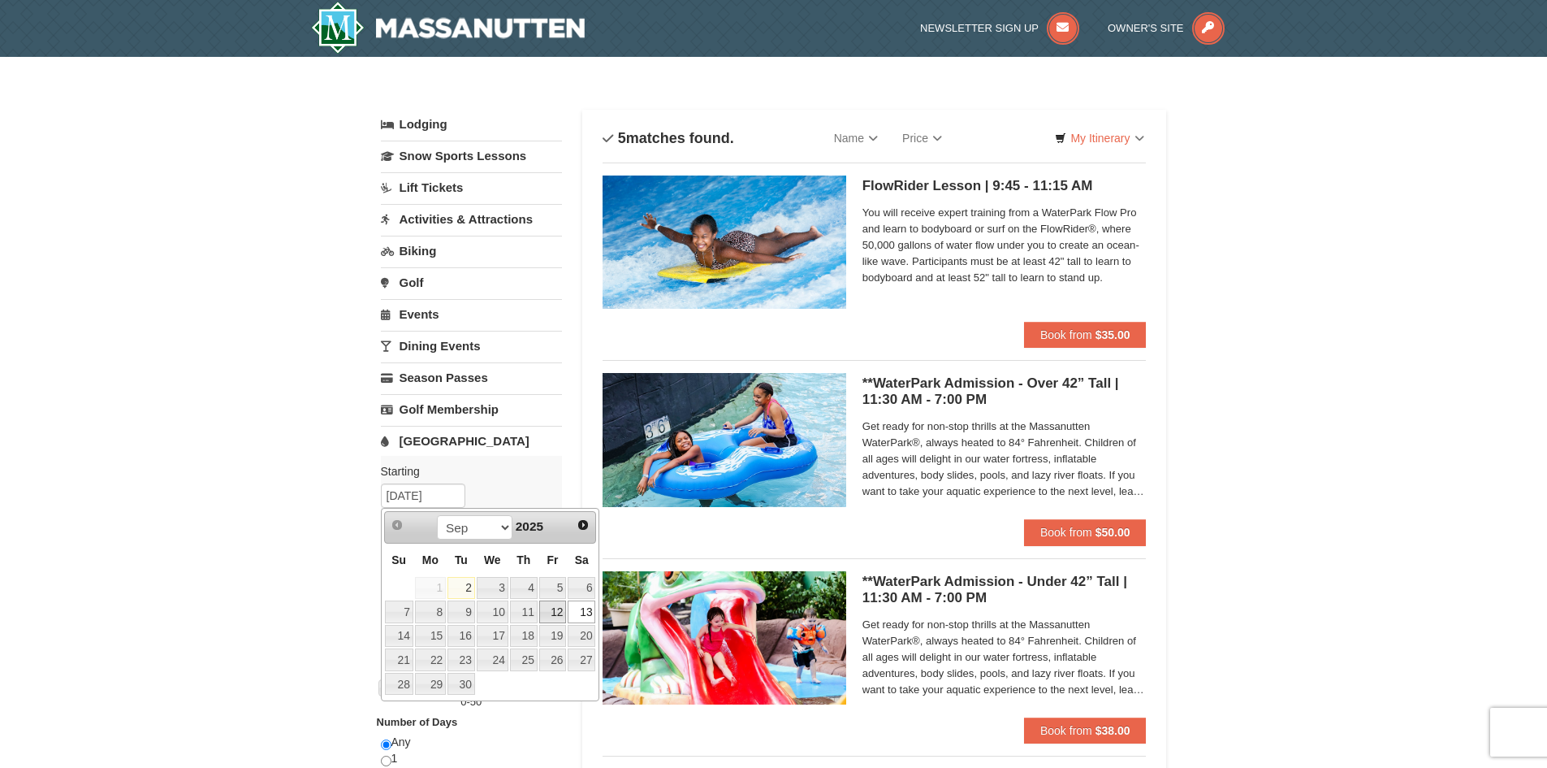
click at [565, 608] on link "12" at bounding box center [553, 611] width 28 height 23
type input "[DATE]"
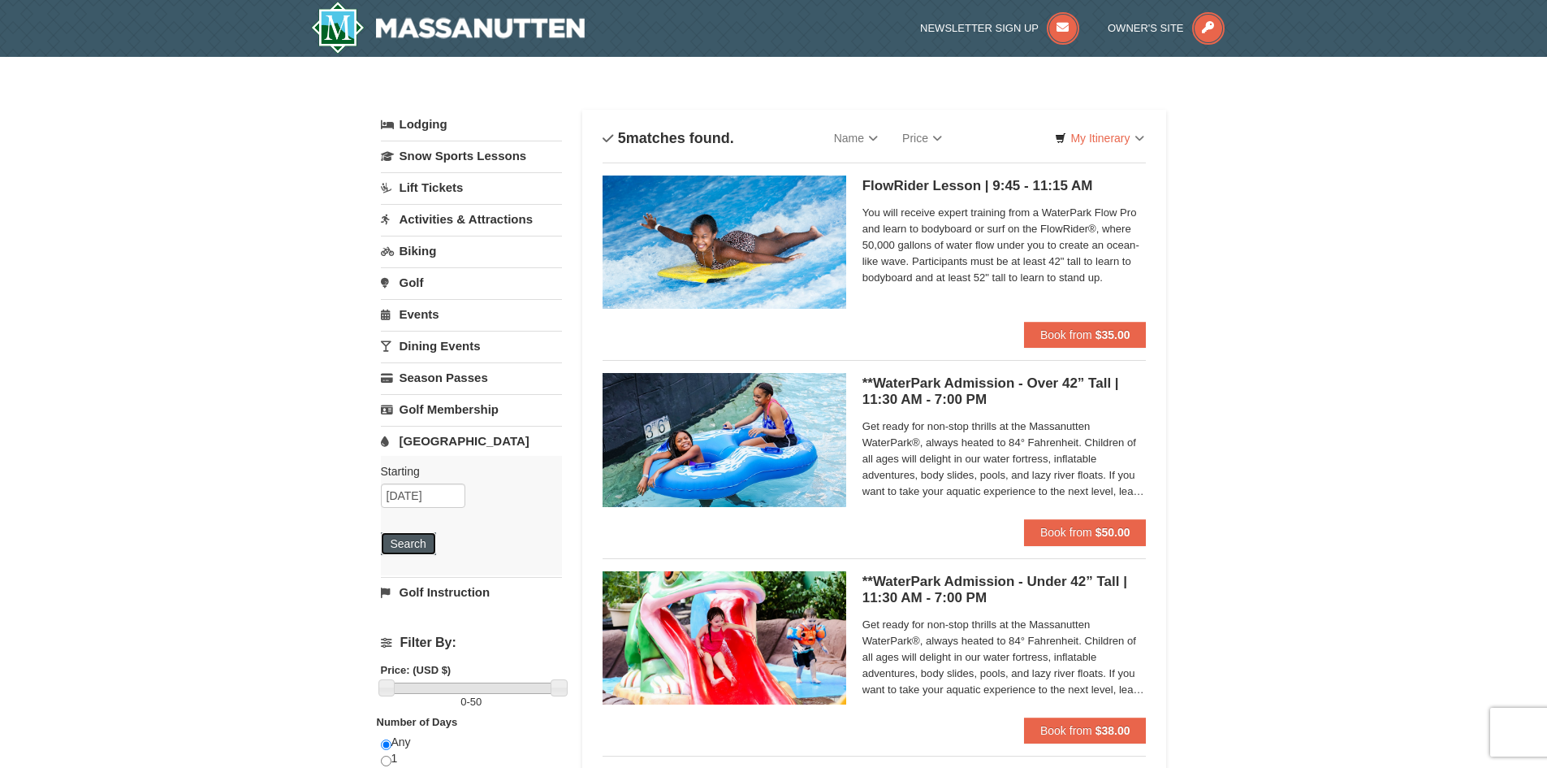
click at [428, 539] on button "Search" at bounding box center [408, 543] width 55 height 23
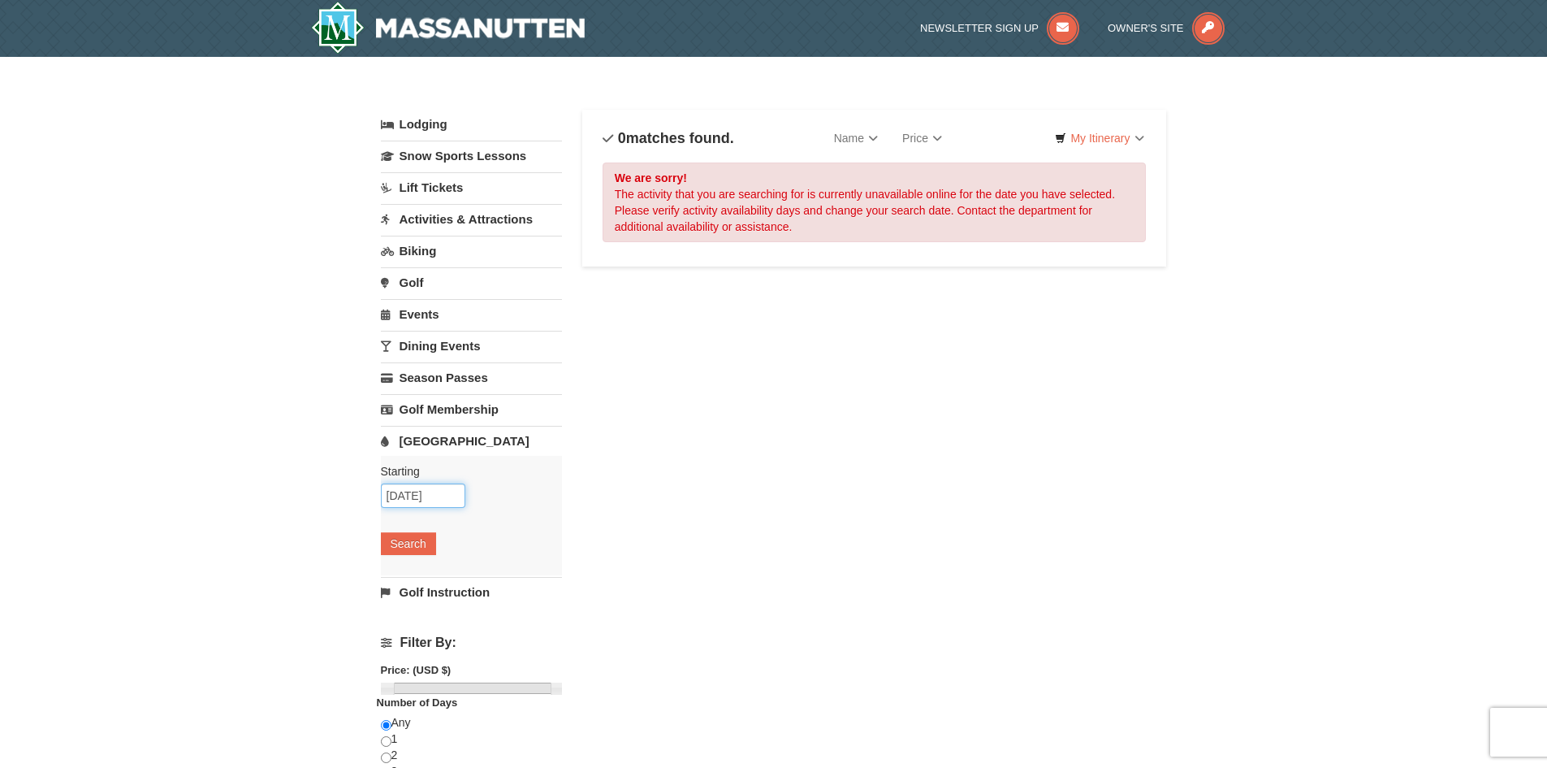
click at [439, 487] on input "[DATE]" at bounding box center [423, 495] width 84 height 24
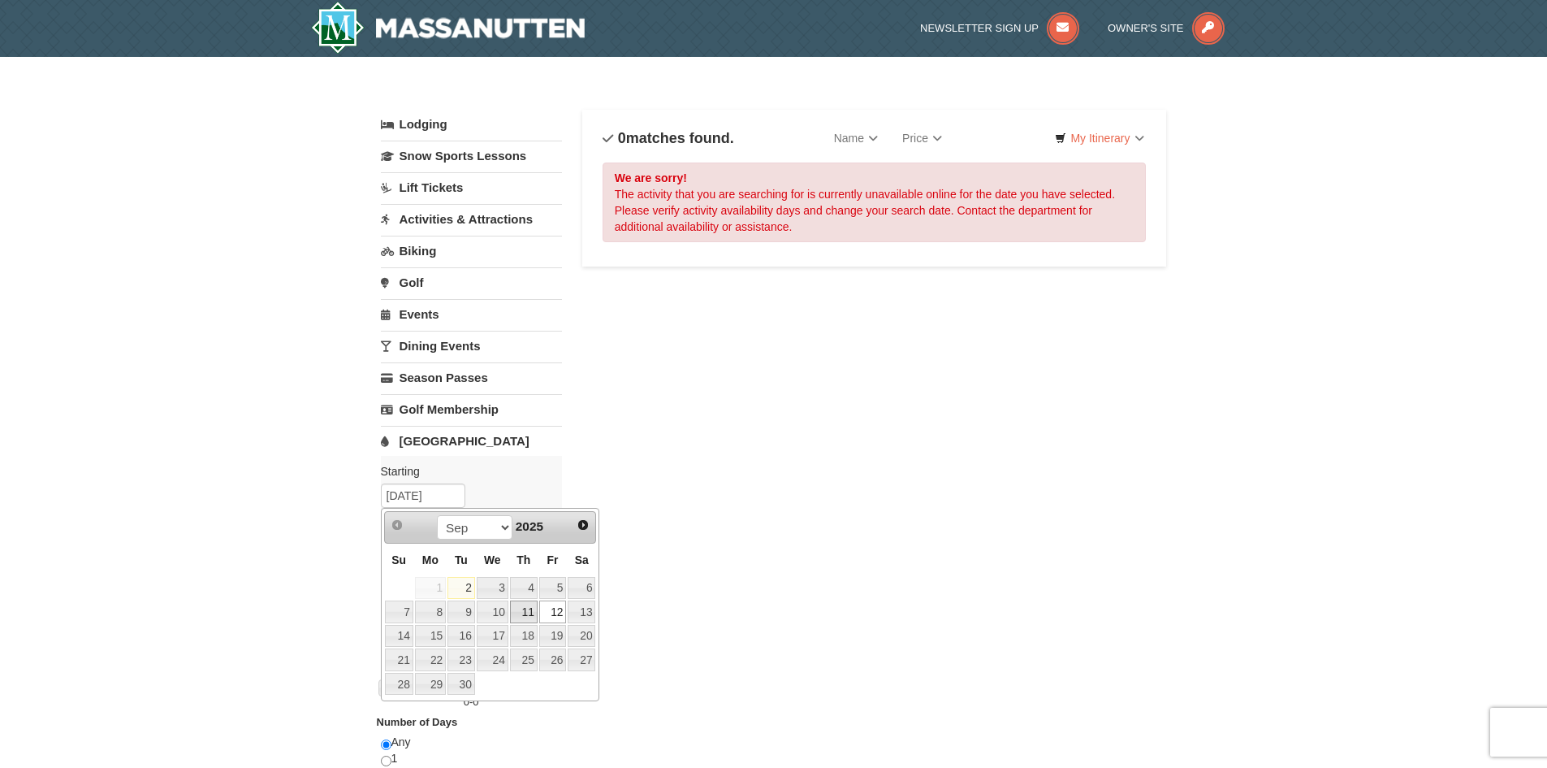
click at [514, 608] on link "11" at bounding box center [524, 611] width 28 height 23
type input "09/11/2025"
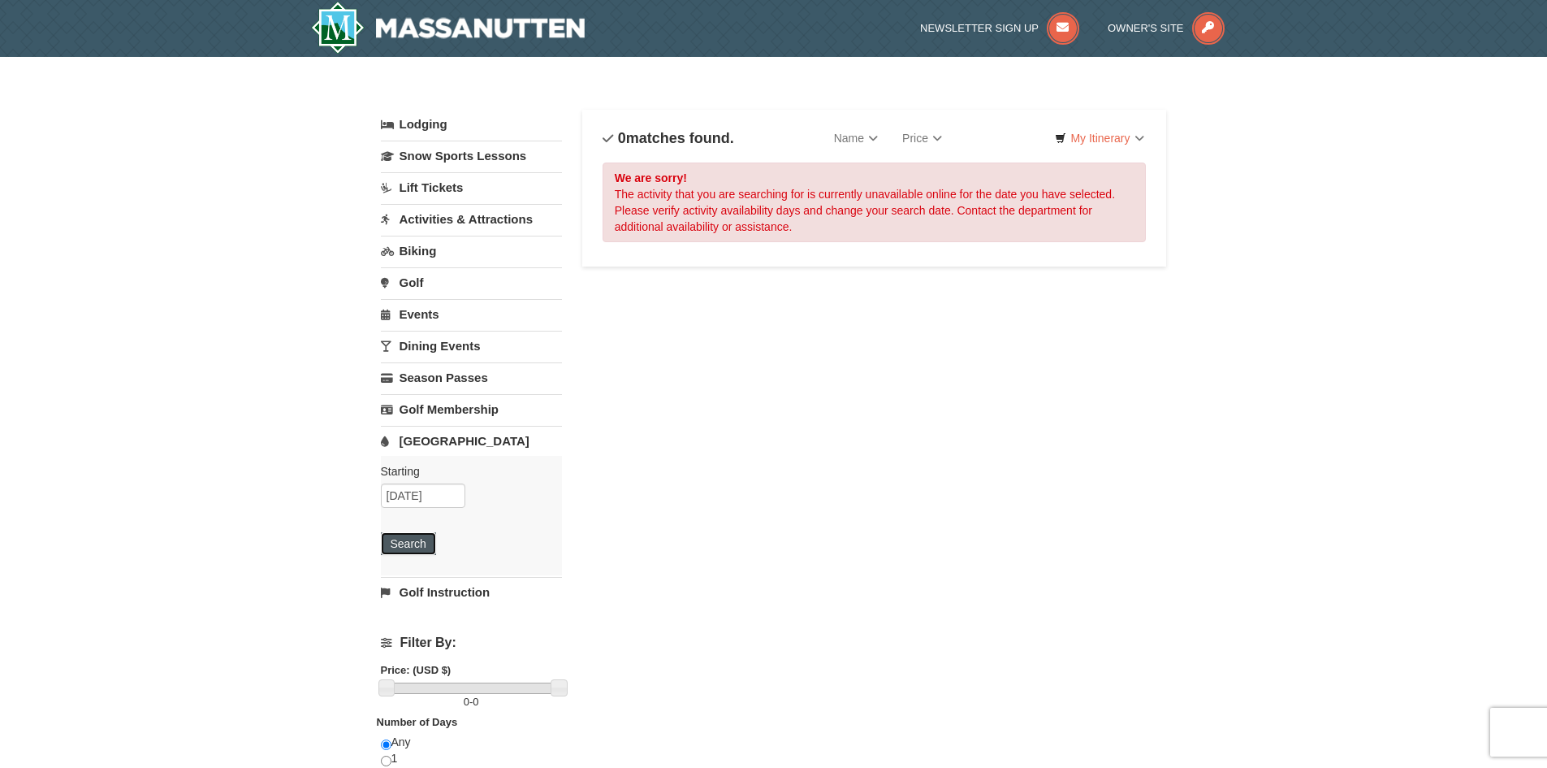
click at [420, 539] on button "Search" at bounding box center [408, 543] width 55 height 23
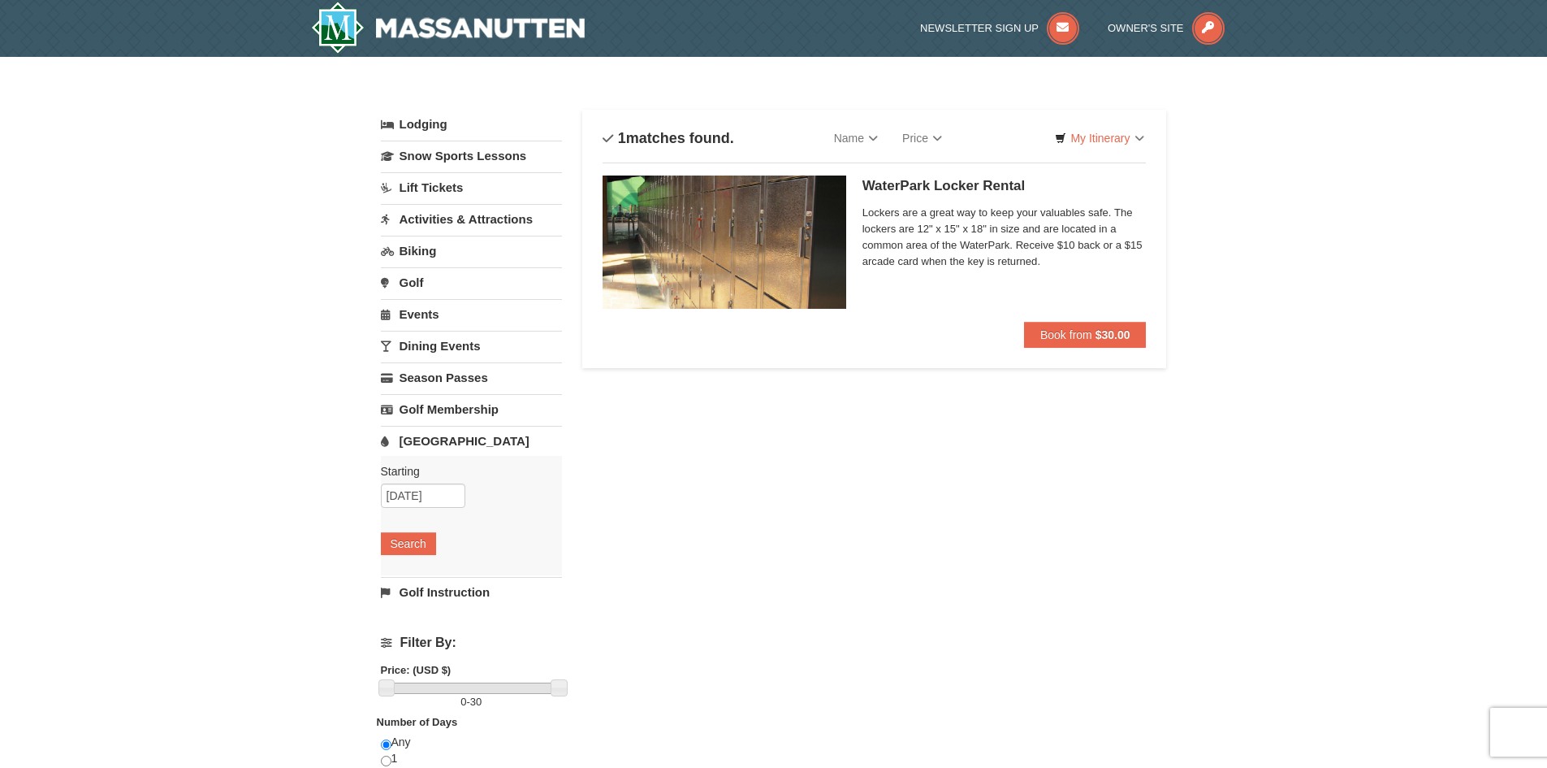
drag, startPoint x: 289, startPoint y: 548, endPoint x: 291, endPoint y: 175, distance: 372.8
click at [513, 38] on img at bounding box center [448, 28] width 275 height 52
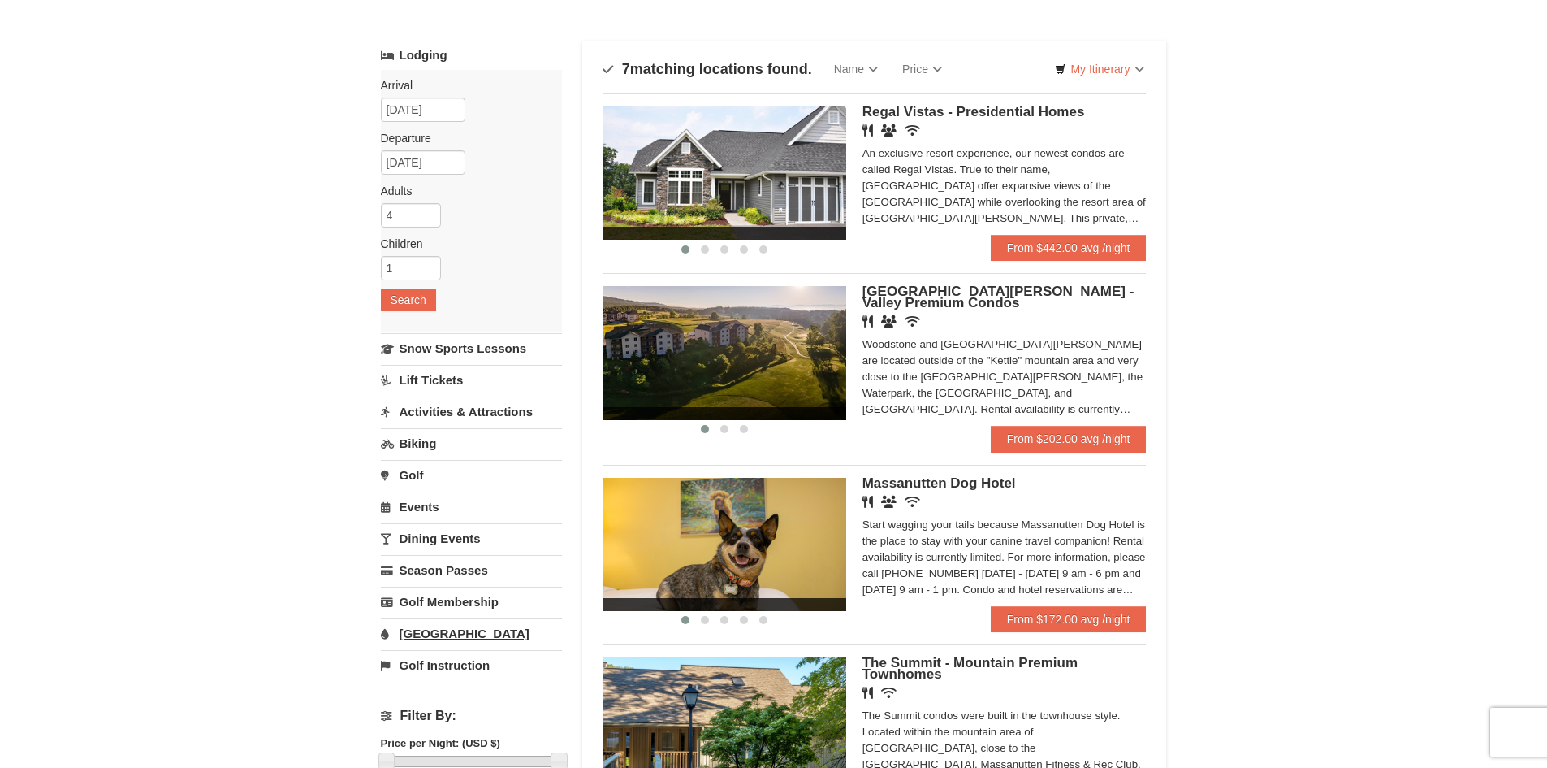
scroll to position [325, 0]
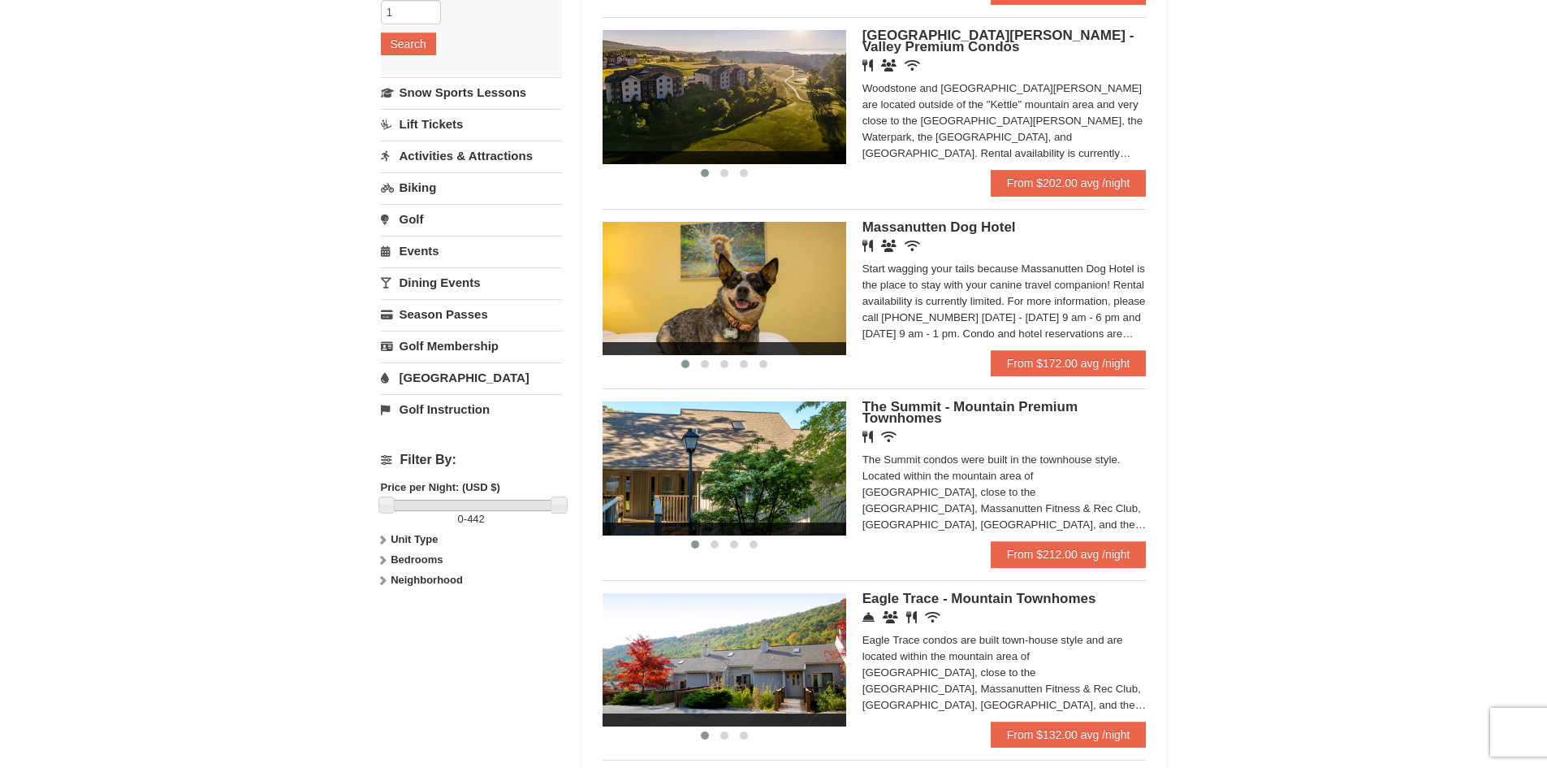
click at [422, 381] on link "[GEOGRAPHIC_DATA]" at bounding box center [471, 377] width 181 height 30
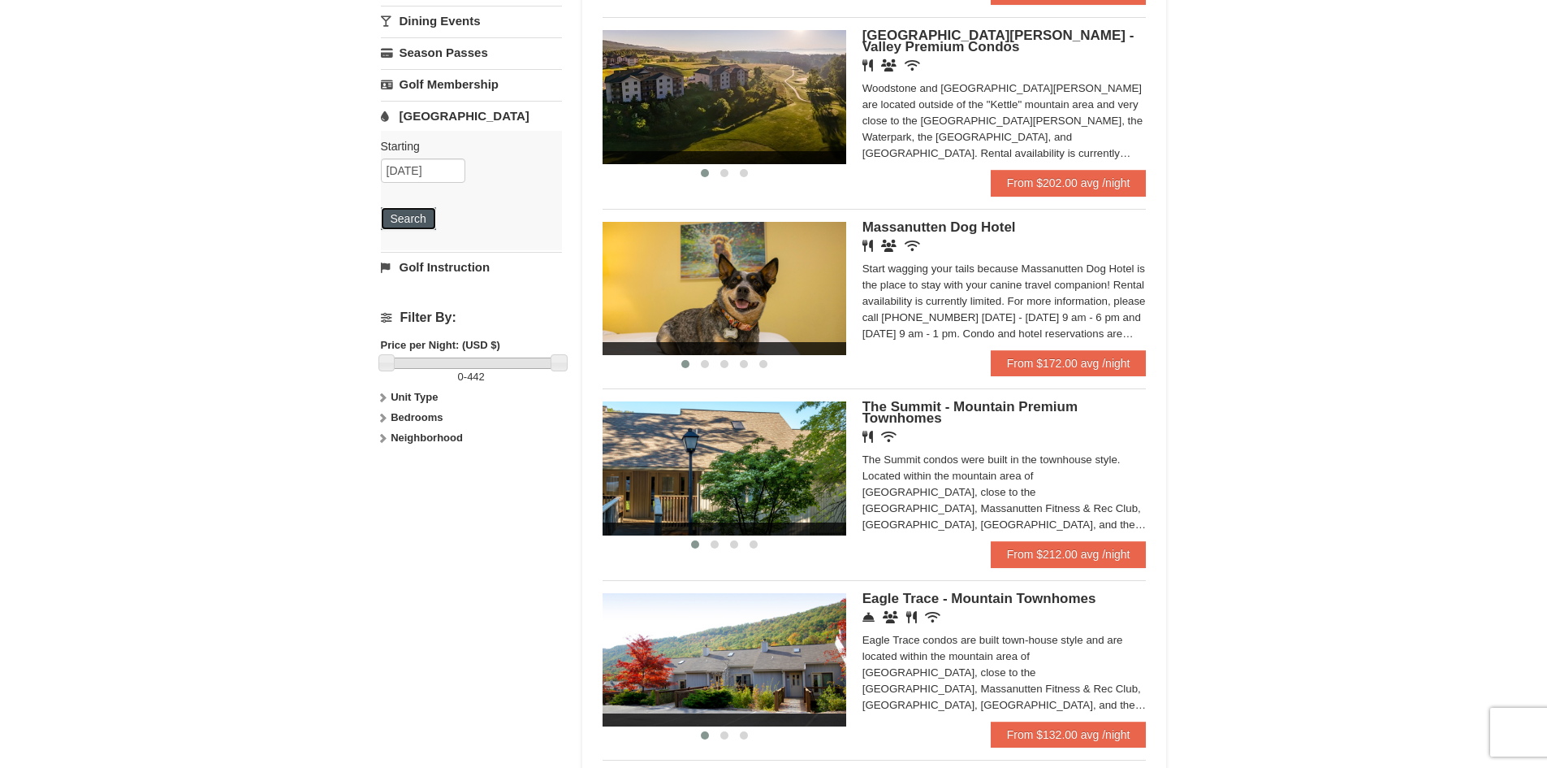
click at [416, 225] on button "Search" at bounding box center [408, 218] width 55 height 23
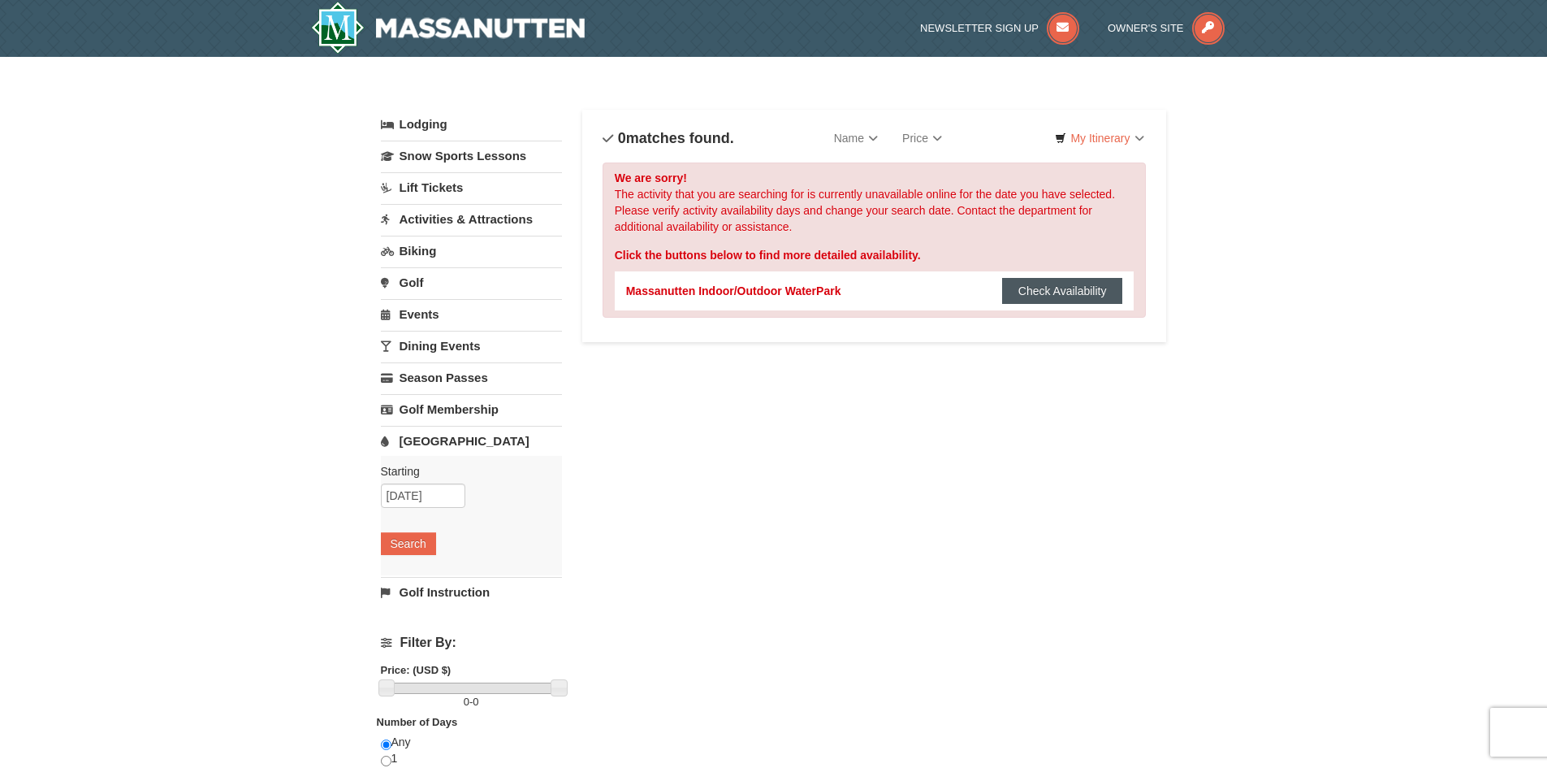
click at [1061, 296] on button "Check Availability" at bounding box center [1062, 291] width 121 height 26
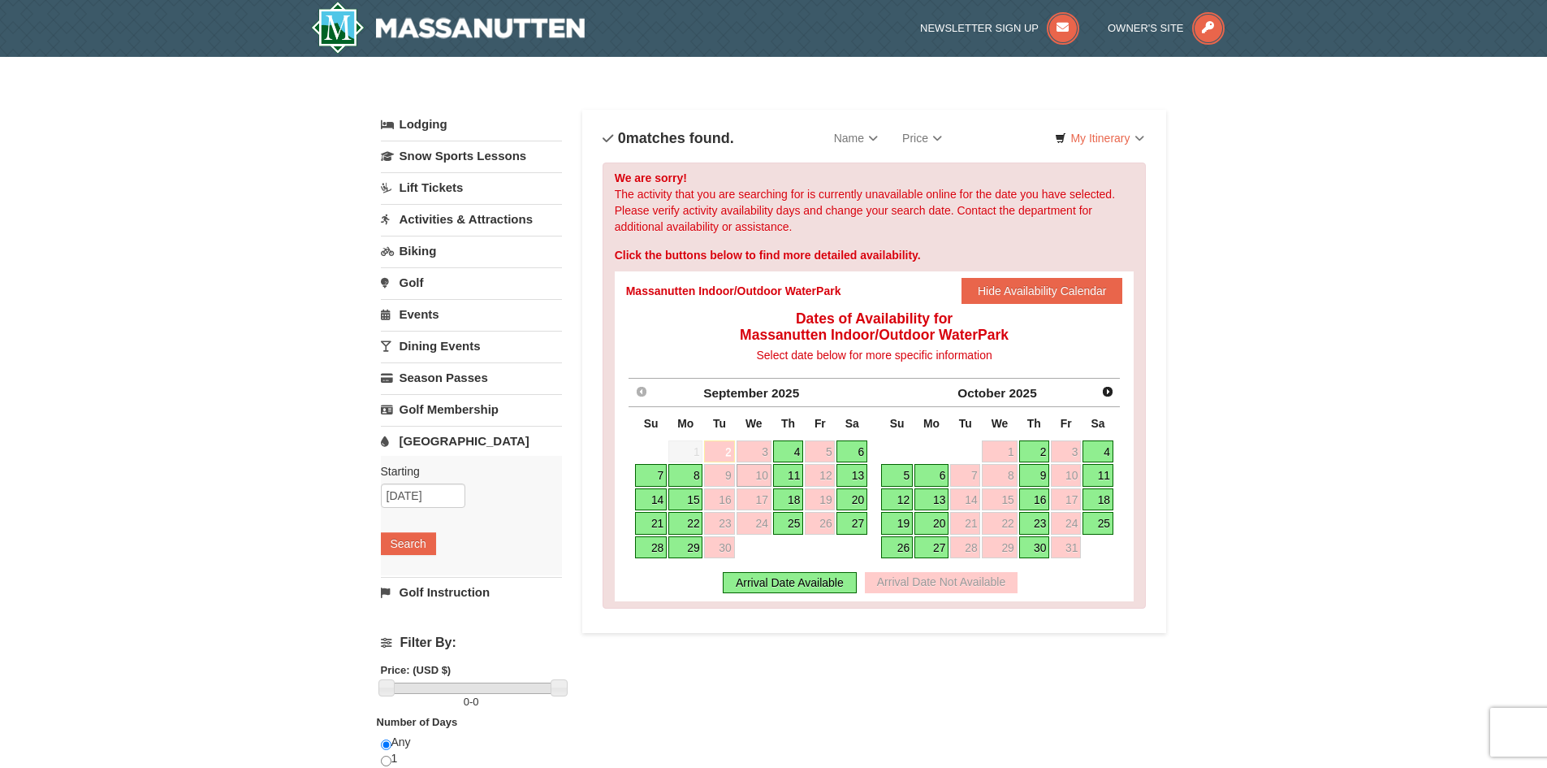
click at [792, 481] on link "11" at bounding box center [788, 475] width 31 height 23
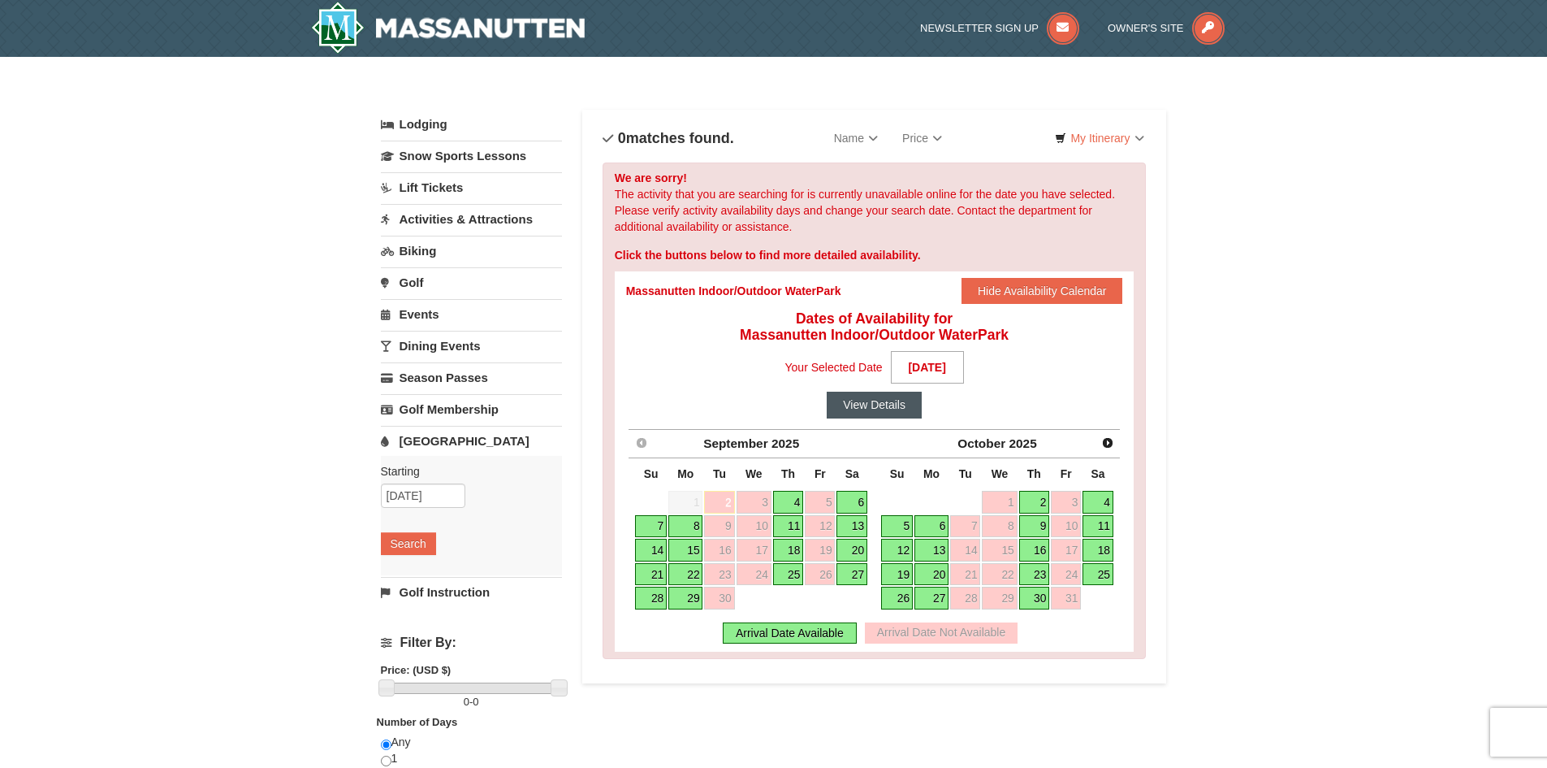
click at [870, 409] on button "View Details" at bounding box center [874, 405] width 95 height 26
